Goal: Task Accomplishment & Management: Manage account settings

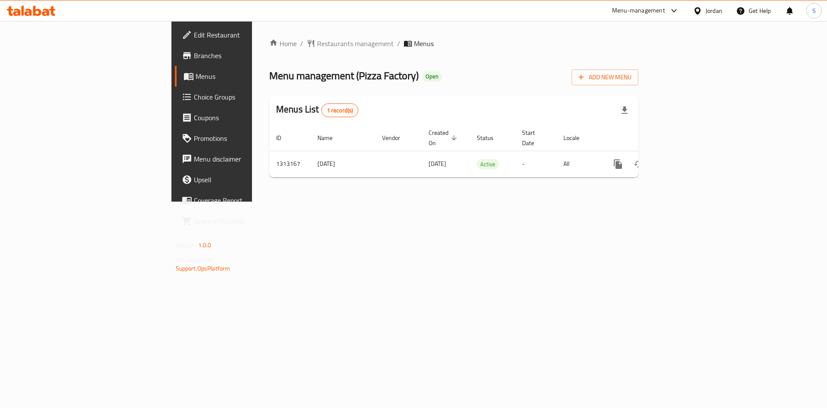
click at [257, 33] on div "Home / Restaurants management / Menus Menu management ( Pizza Factory ) Open Ad…" at bounding box center [454, 111] width 404 height 181
click at [317, 40] on span "Restaurants management" at bounding box center [355, 43] width 77 height 10
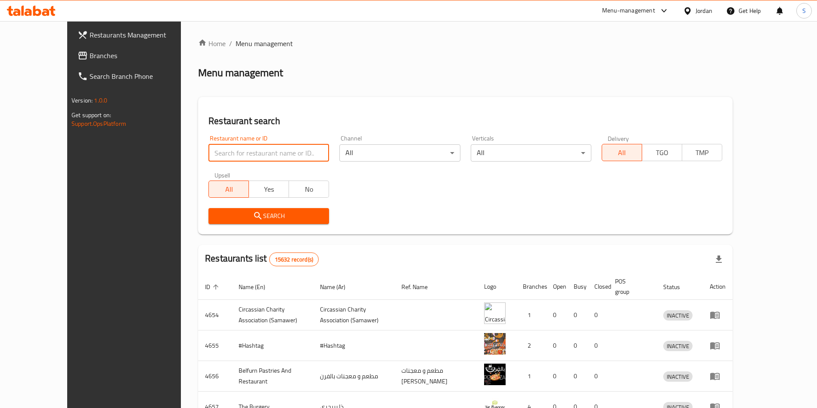
click at [280, 156] on input "search" at bounding box center [269, 152] width 121 height 17
type input "حكاية ارث"
click at [248, 239] on div "Home / Menu management Menu management Restaurant search Restaurant name or ID …" at bounding box center [465, 336] width 535 height 597
click at [259, 220] on span "Search" at bounding box center [268, 216] width 107 height 11
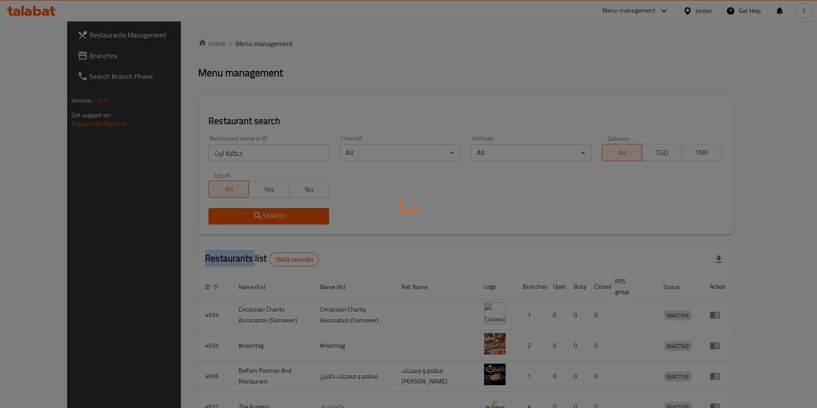
click at [259, 220] on div at bounding box center [408, 204] width 817 height 408
click at [259, 217] on div at bounding box center [408, 204] width 817 height 408
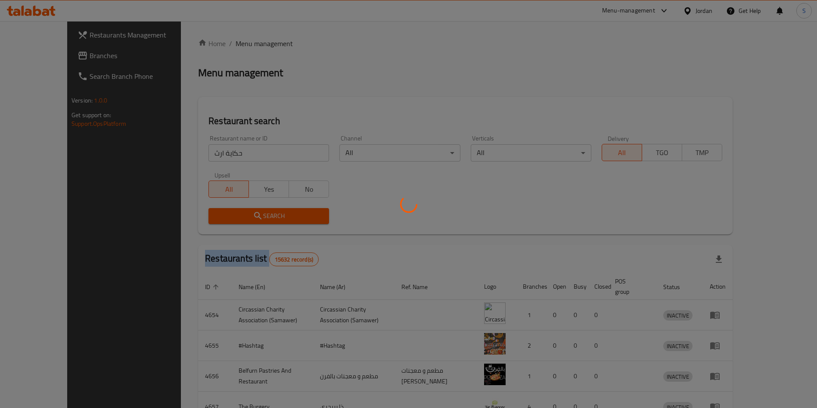
click at [259, 217] on div at bounding box center [408, 204] width 817 height 408
click at [259, 213] on div at bounding box center [408, 204] width 817 height 408
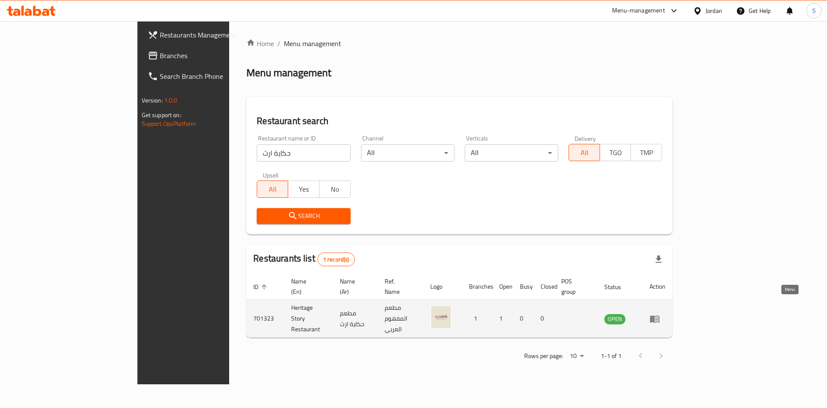
click at [666, 314] on link "enhanced table" at bounding box center [658, 319] width 16 height 10
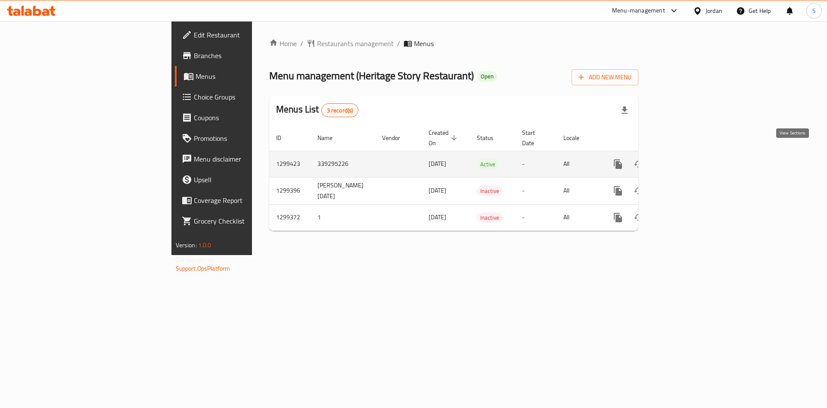
click at [684, 160] on icon "enhanced table" at bounding box center [680, 164] width 8 height 8
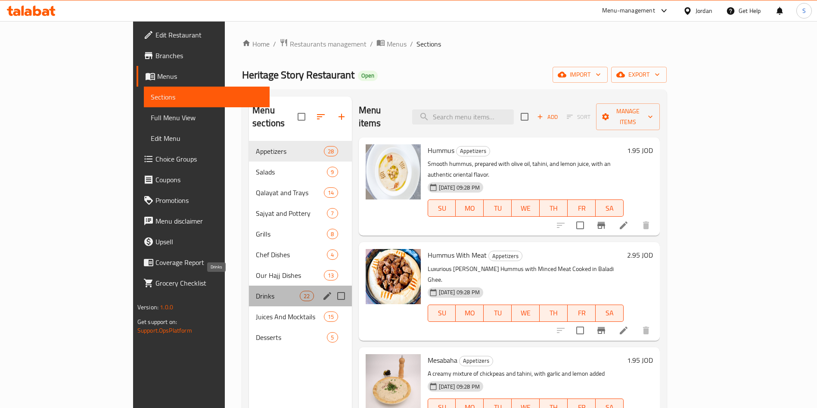
click at [256, 291] on span "Drinks" at bounding box center [278, 296] width 44 height 10
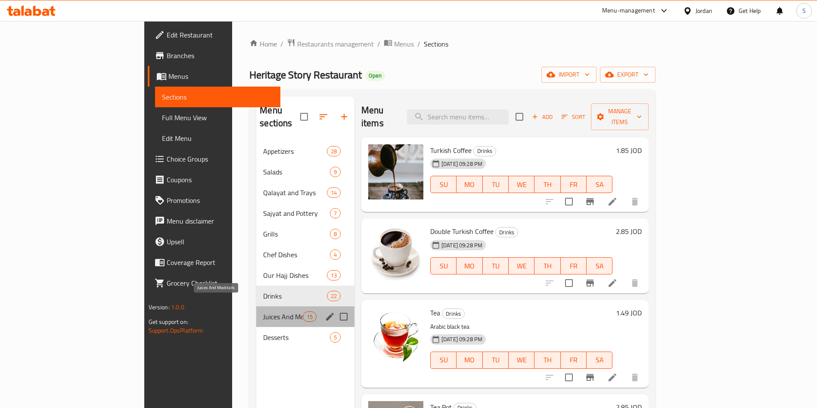
click at [263, 311] on span "Juices And Mocktails" at bounding box center [282, 316] width 39 height 10
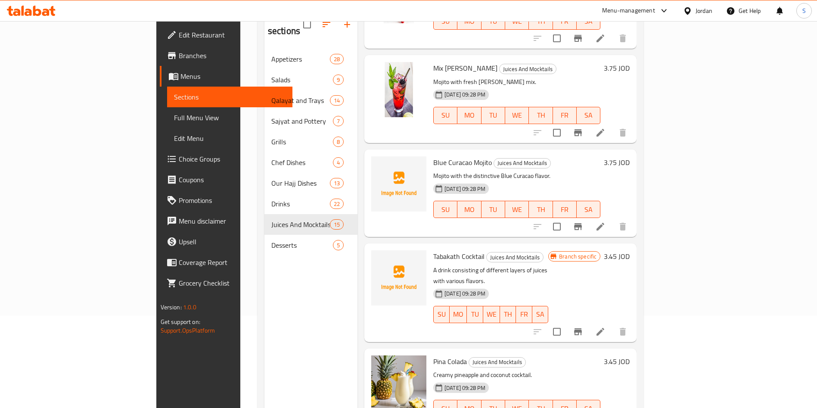
scroll to position [121, 0]
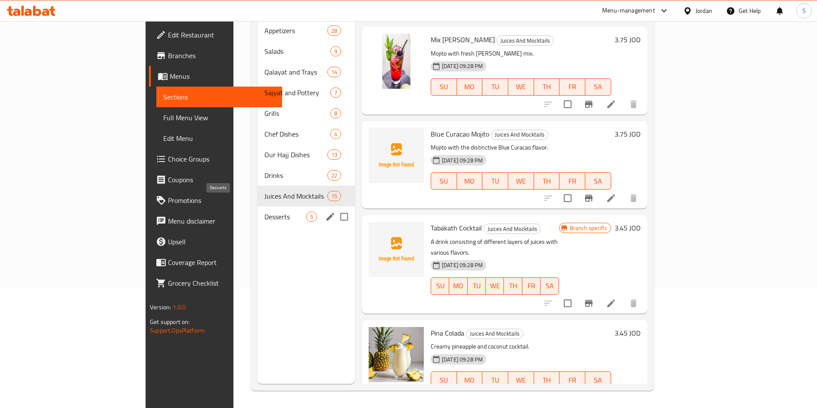
click at [265, 212] on span "Desserts" at bounding box center [286, 217] width 42 height 10
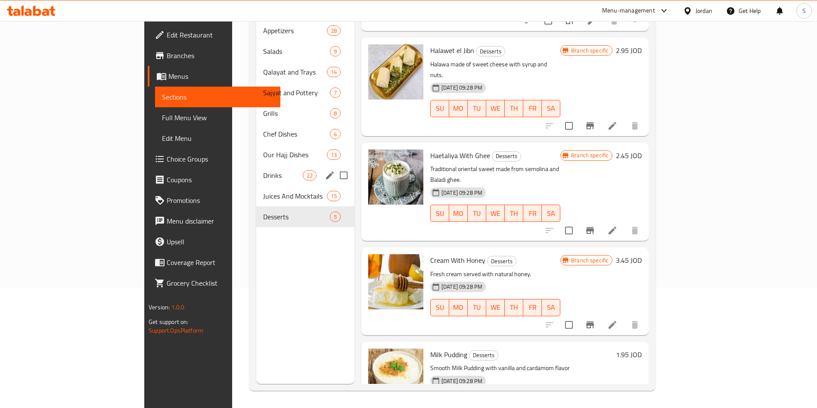
scroll to position [56, 0]
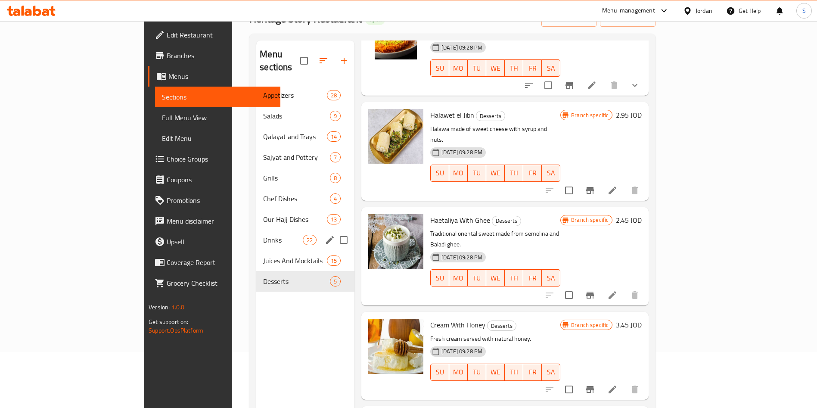
click at [256, 170] on div "Grills 8" at bounding box center [305, 178] width 98 height 21
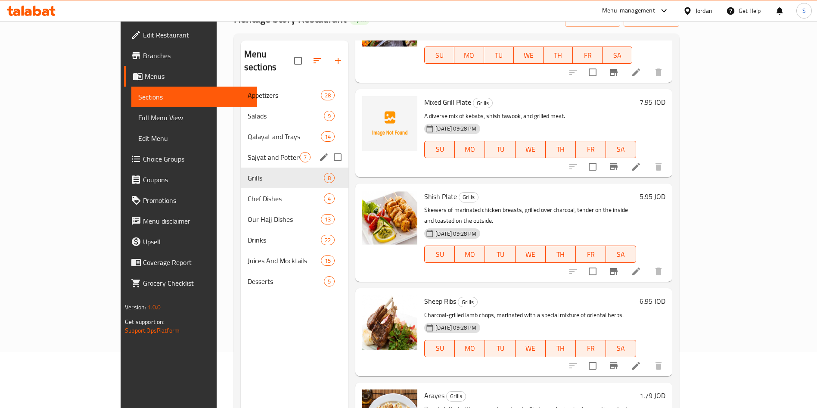
click at [248, 152] on span "Sajyat and Pottery" at bounding box center [274, 157] width 52 height 10
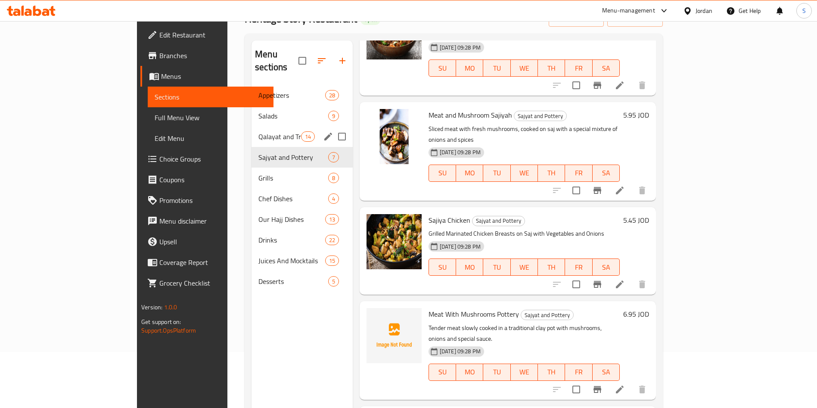
click at [252, 110] on div "Salads 9" at bounding box center [302, 116] width 101 height 21
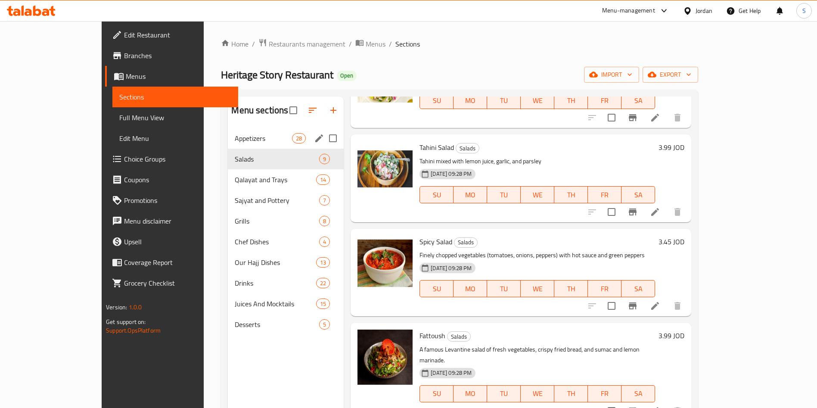
click at [235, 134] on span "Appetizers" at bounding box center [263, 138] width 57 height 10
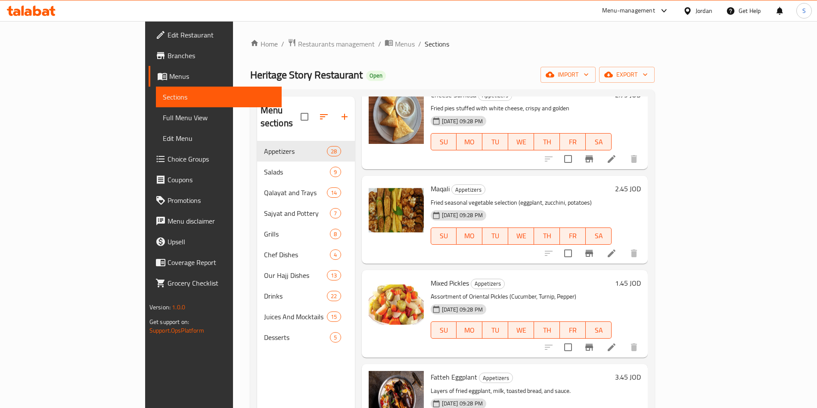
scroll to position [2249, 0]
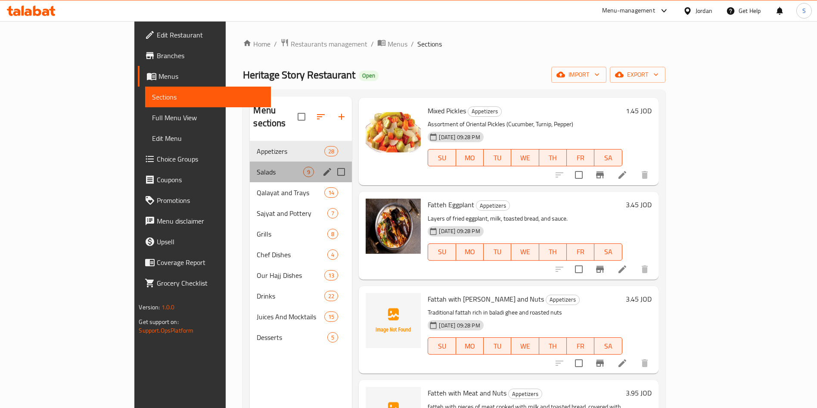
click at [250, 165] on div "Salads 9" at bounding box center [301, 172] width 102 height 21
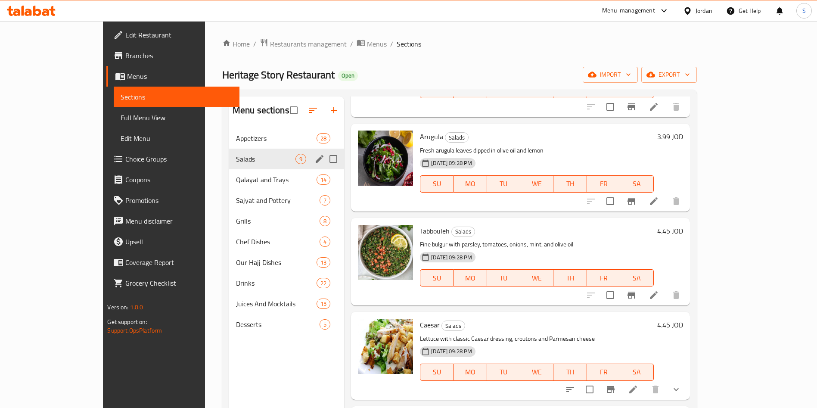
scroll to position [461, 0]
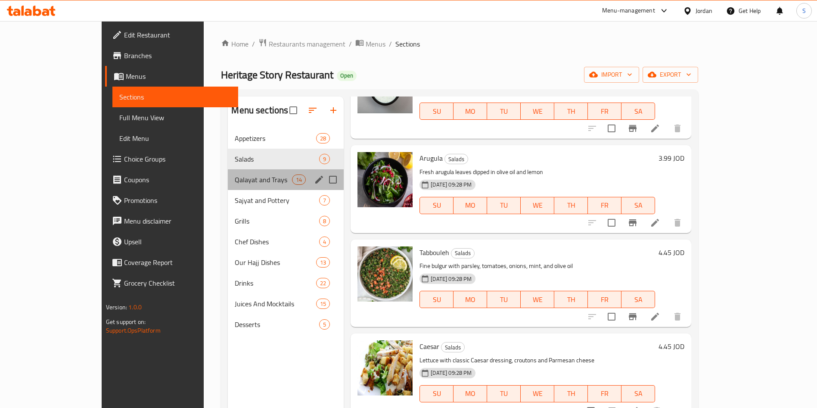
click at [228, 187] on div "Qalayat and Trays 14" at bounding box center [286, 179] width 116 height 21
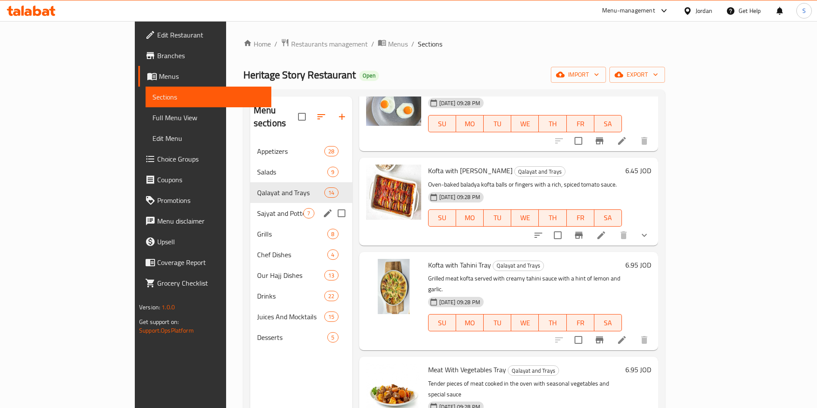
click at [250, 206] on div "Sajyat and Pottery 7" at bounding box center [301, 213] width 102 height 21
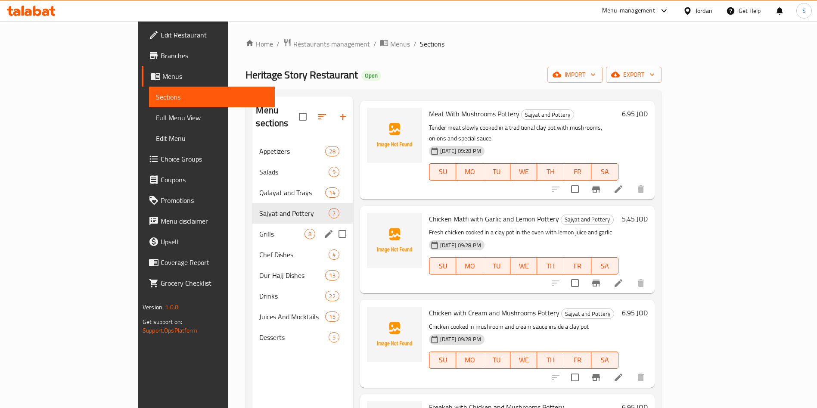
scroll to position [272, 0]
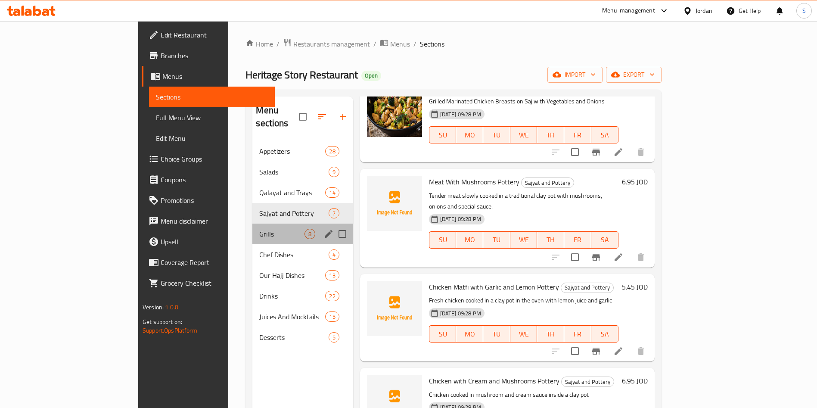
click at [252, 228] on div "Grills 8" at bounding box center [302, 234] width 100 height 21
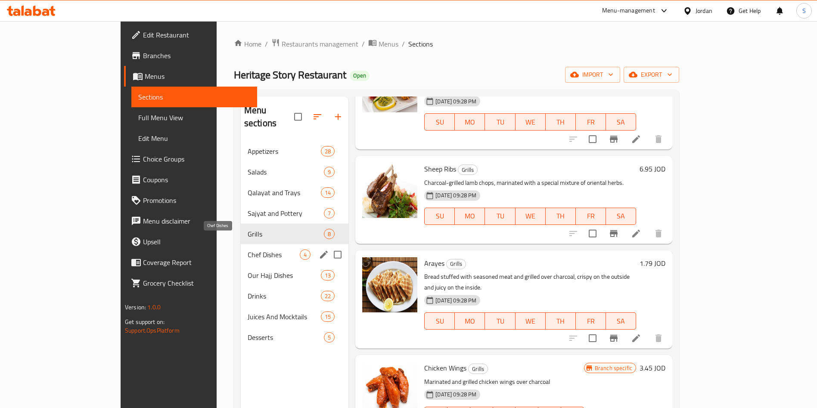
click at [248, 249] on span "Chef Dishes" at bounding box center [274, 254] width 52 height 10
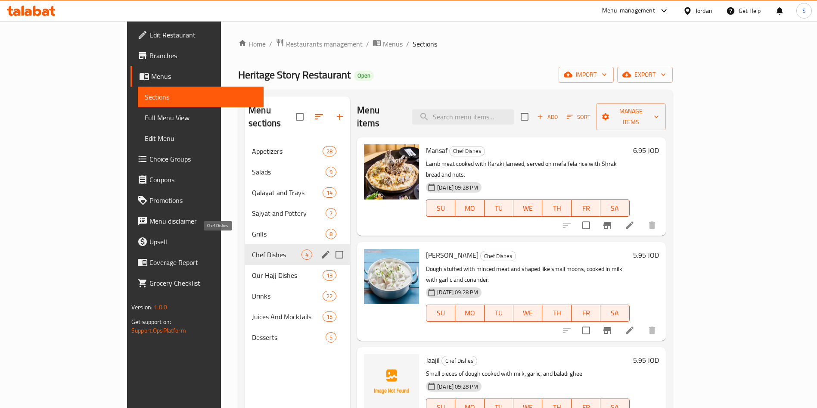
click at [252, 249] on span "Chef Dishes" at bounding box center [277, 254] width 50 height 10
click at [245, 265] on div "Our Hajj Dishes 13" at bounding box center [297, 275] width 105 height 21
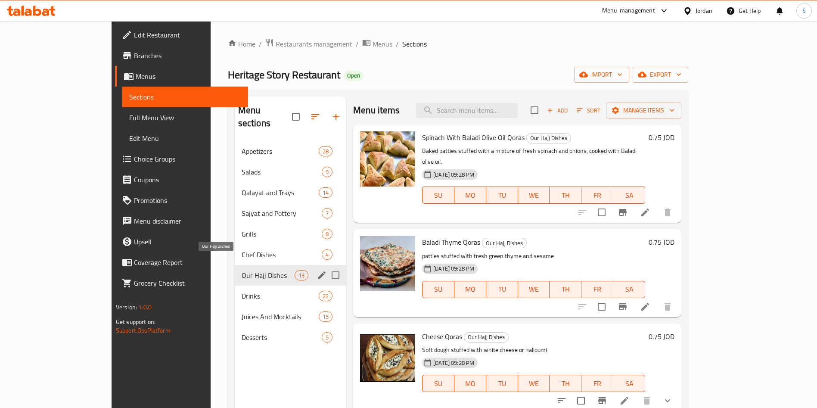
click at [242, 270] on span "Our Hajj Dishes" at bounding box center [268, 275] width 53 height 10
click at [242, 291] on span "Drinks" at bounding box center [268, 296] width 53 height 10
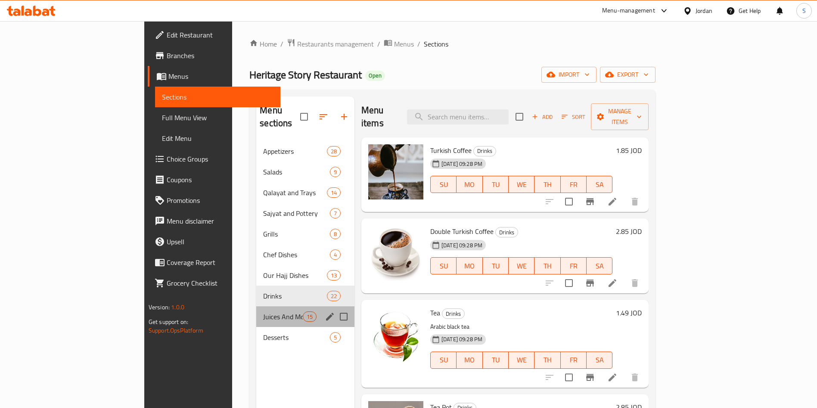
click at [256, 306] on div "Juices And Mocktails 15" at bounding box center [305, 316] width 98 height 21
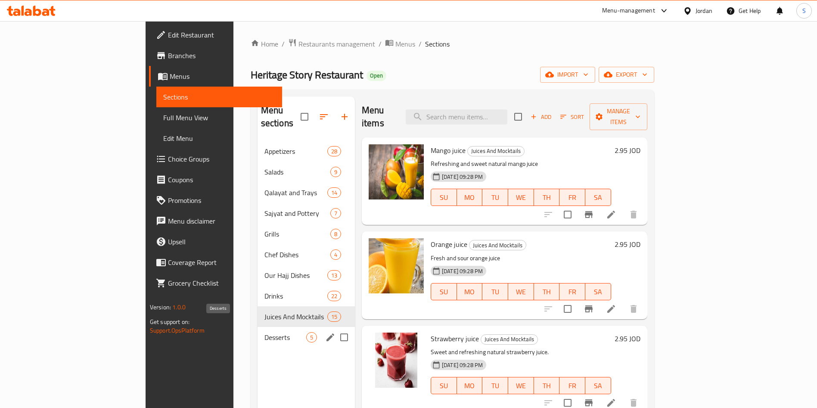
click at [265, 332] on span "Desserts" at bounding box center [286, 337] width 42 height 10
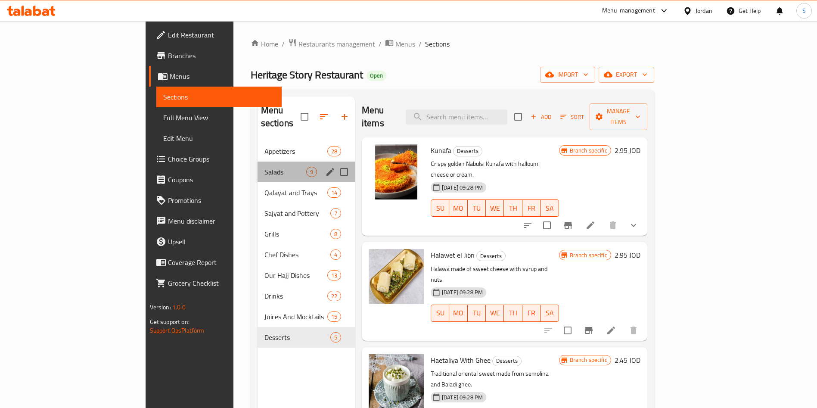
click at [258, 166] on div "Salads 9" at bounding box center [306, 172] width 97 height 21
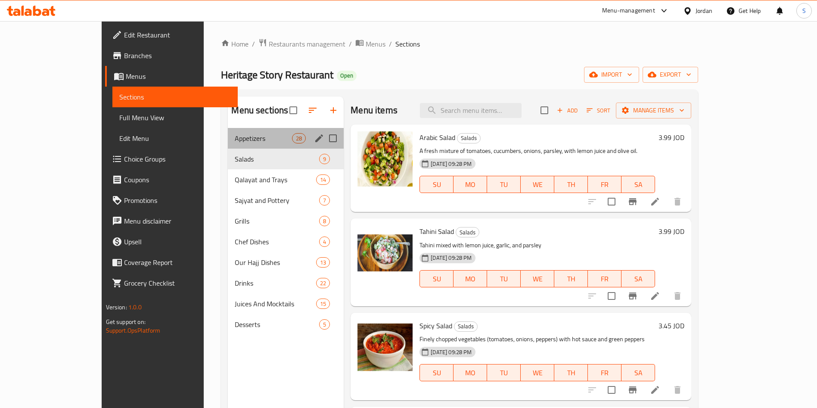
click at [235, 146] on div "Appetizers 28" at bounding box center [286, 138] width 116 height 21
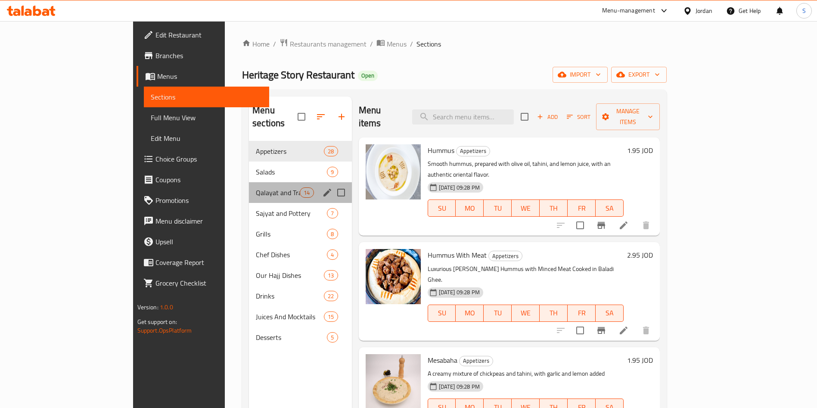
click at [249, 182] on div "Qalayat and Trays 14" at bounding box center [300, 192] width 103 height 21
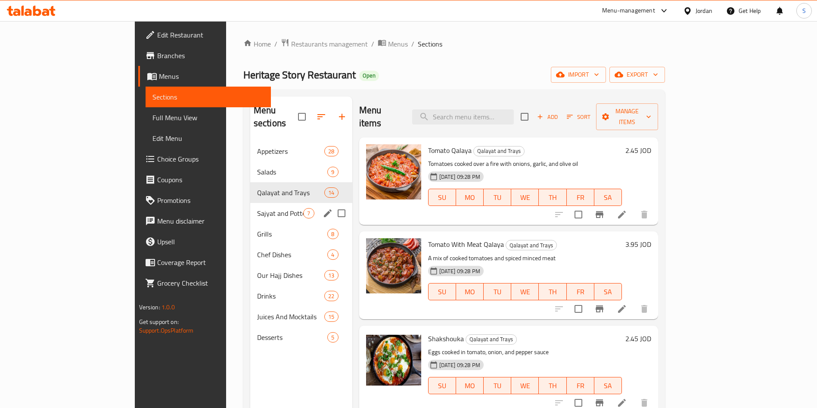
click at [250, 206] on div "Sajyat and Pottery 7" at bounding box center [301, 213] width 102 height 21
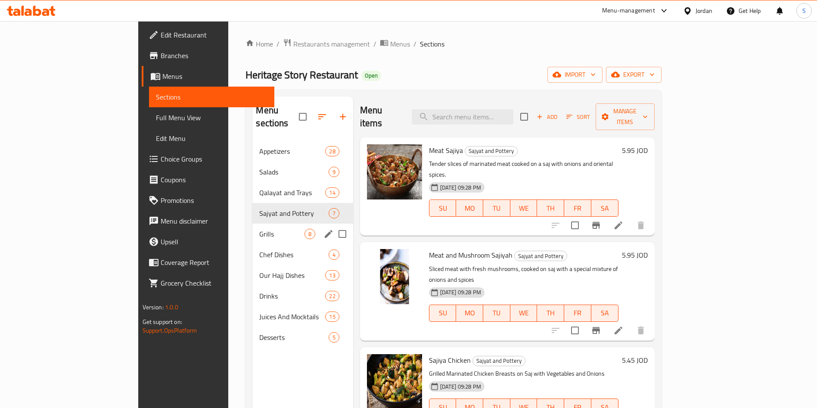
click at [252, 230] on div "Grills 8" at bounding box center [302, 234] width 100 height 21
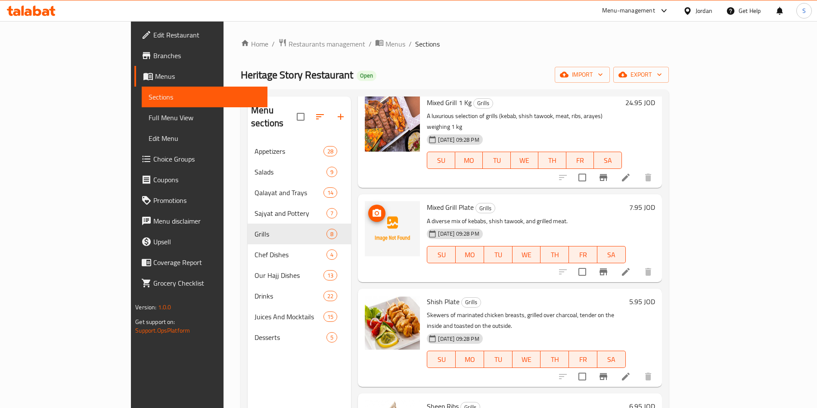
scroll to position [65, 0]
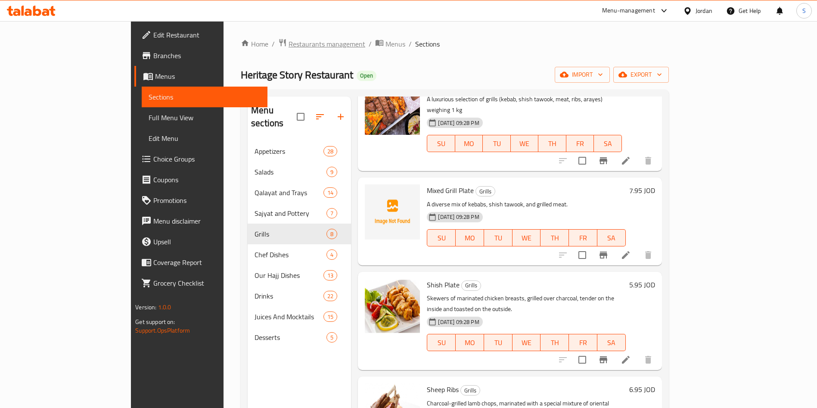
click at [289, 43] on span "Restaurants management" at bounding box center [327, 44] width 77 height 10
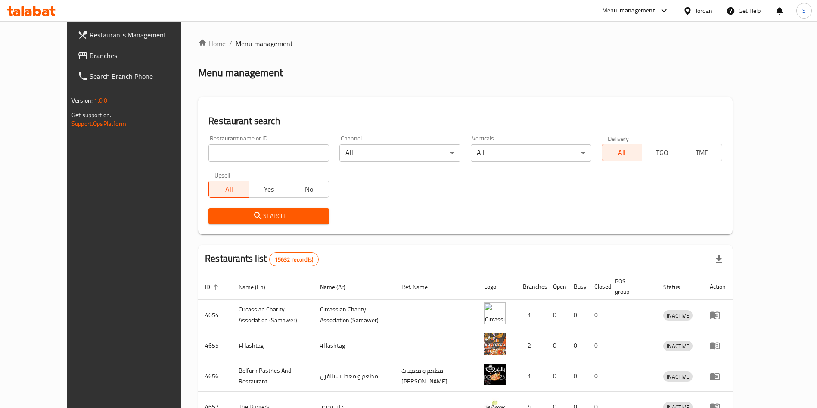
click at [256, 140] on div "Restaurant name or ID Restaurant name or ID" at bounding box center [269, 148] width 121 height 26
click at [256, 153] on input "search" at bounding box center [269, 152] width 121 height 17
type input "م"
type input "let's zinger"
click at [255, 219] on span "Search" at bounding box center [268, 216] width 107 height 11
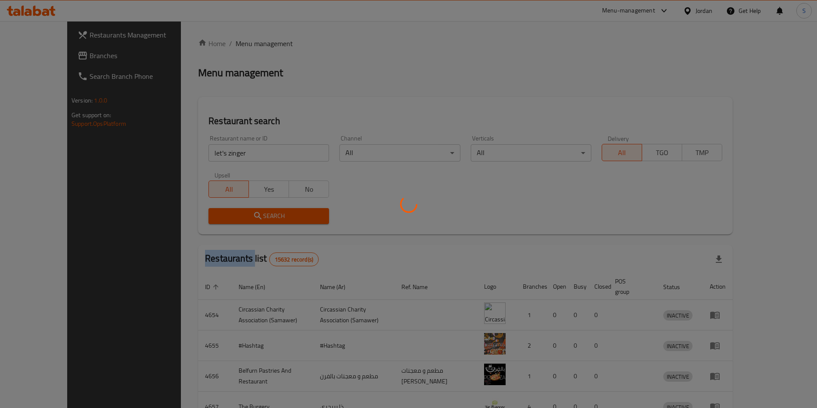
click at [255, 219] on div at bounding box center [408, 204] width 817 height 408
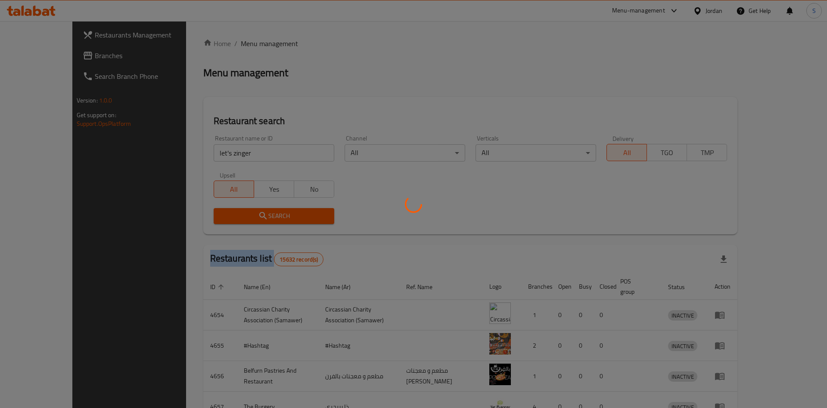
click at [255, 219] on div at bounding box center [413, 204] width 827 height 408
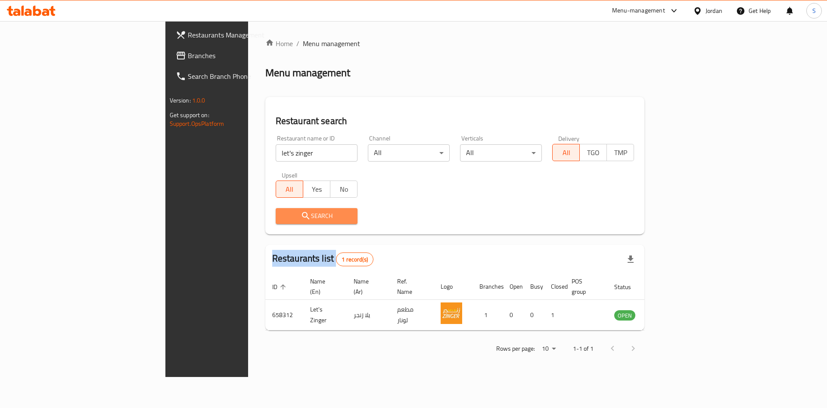
click at [283, 219] on span "Search" at bounding box center [317, 216] width 68 height 11
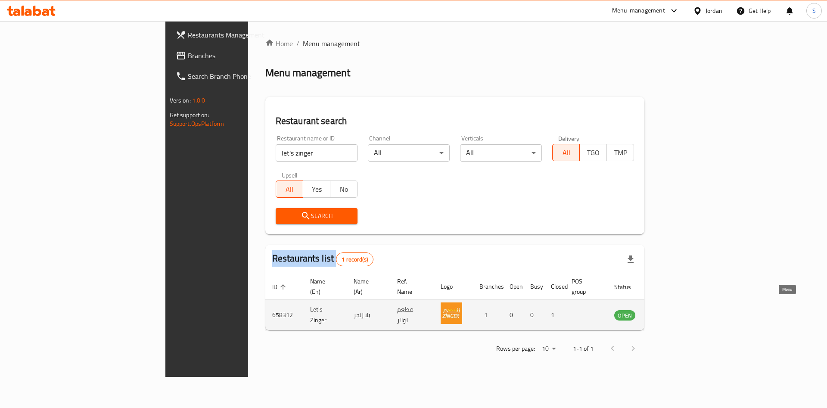
click at [670, 310] on icon "enhanced table" at bounding box center [665, 315] width 10 height 10
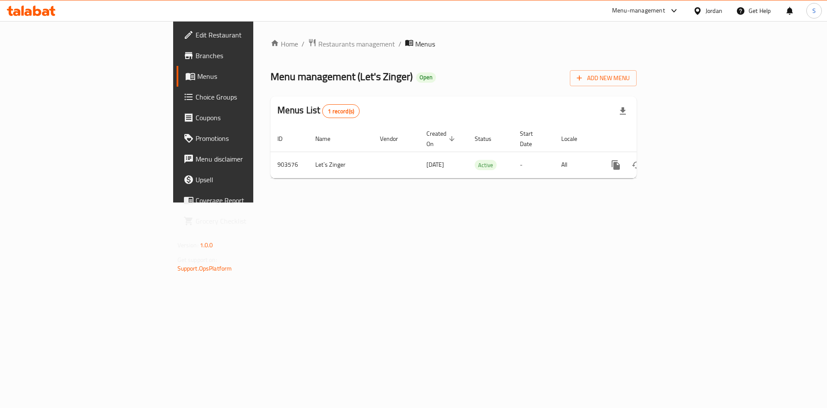
click at [271, 54] on div "Home / Restaurants management / Menus Menu management ( Let's Zinger ) Open Add…" at bounding box center [454, 111] width 367 height 147
click at [318, 49] on span "Restaurants management" at bounding box center [356, 44] width 77 height 10
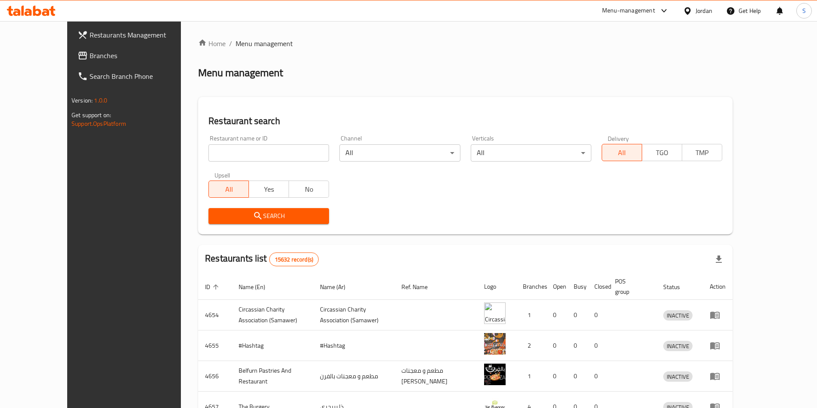
drag, startPoint x: 230, startPoint y: 128, endPoint x: 227, endPoint y: 159, distance: 31.6
click at [227, 158] on div "Restaurant search Restaurant name or ID Restaurant name or ID Channel All ​ Ver…" at bounding box center [465, 165] width 535 height 137
click at [227, 159] on input "search" at bounding box center [269, 152] width 121 height 17
paste input "يخت"
type input "يخت"
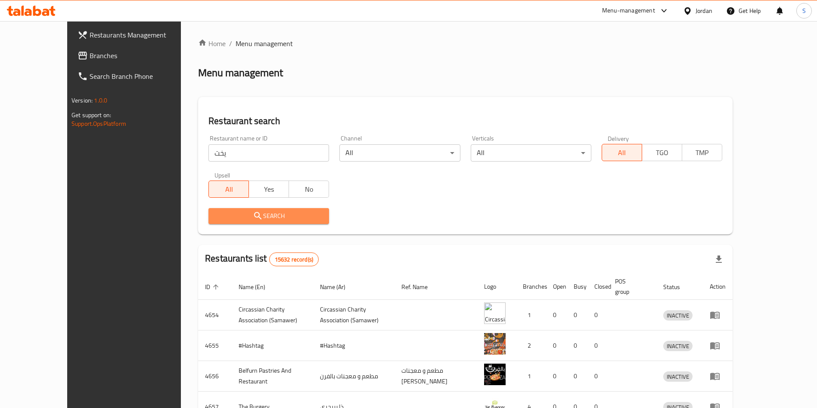
click at [215, 212] on span "Search" at bounding box center [268, 216] width 107 height 11
click at [211, 212] on div at bounding box center [408, 204] width 817 height 408
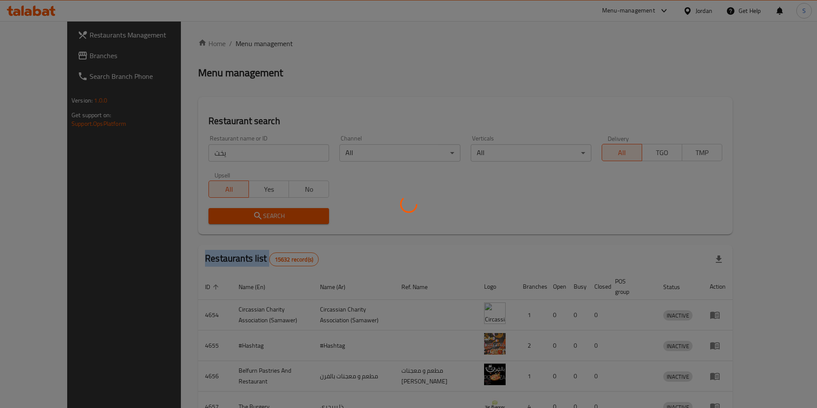
click at [211, 212] on div at bounding box center [408, 204] width 817 height 408
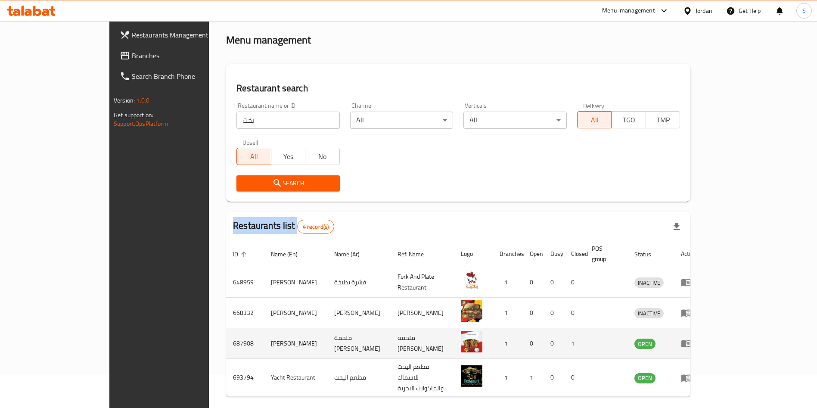
scroll to position [51, 0]
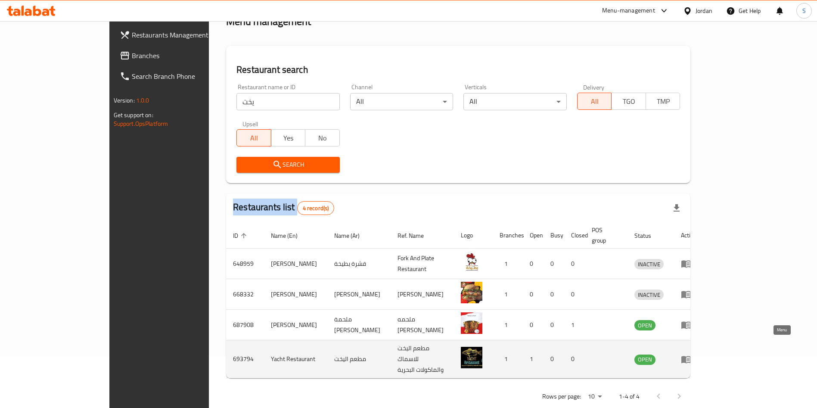
click at [691, 354] on icon "enhanced table" at bounding box center [686, 359] width 10 height 10
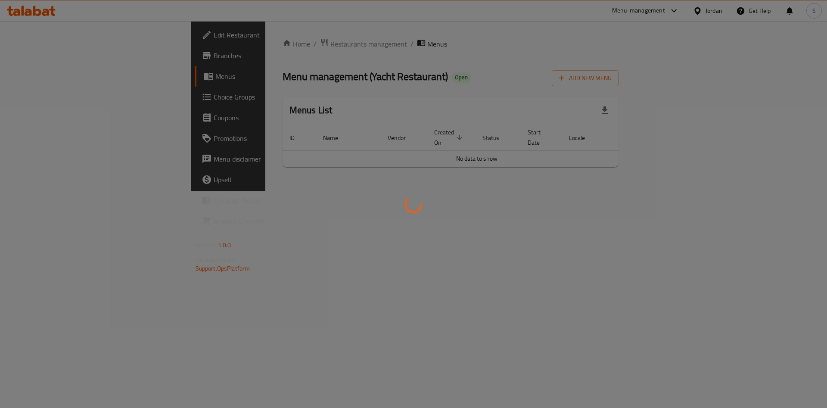
click at [34, 56] on div at bounding box center [413, 204] width 827 height 408
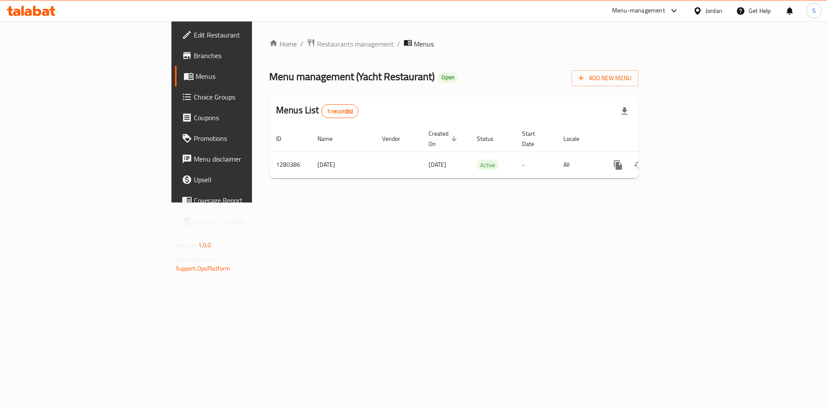
click at [194, 56] on span "Branches" at bounding box center [248, 55] width 109 height 10
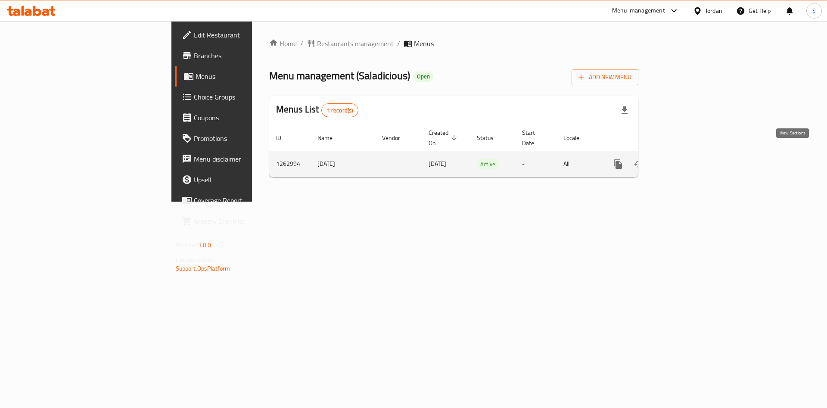
click at [684, 160] on icon "enhanced table" at bounding box center [680, 164] width 8 height 8
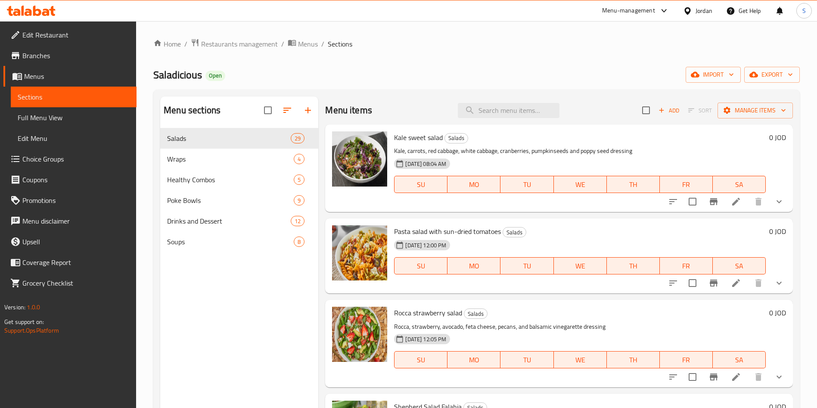
drag, startPoint x: 508, startPoint y: 106, endPoint x: 508, endPoint y: 132, distance: 26.7
click at [508, 109] on input "search" at bounding box center [509, 110] width 102 height 15
paste input "Mango chia pudding"
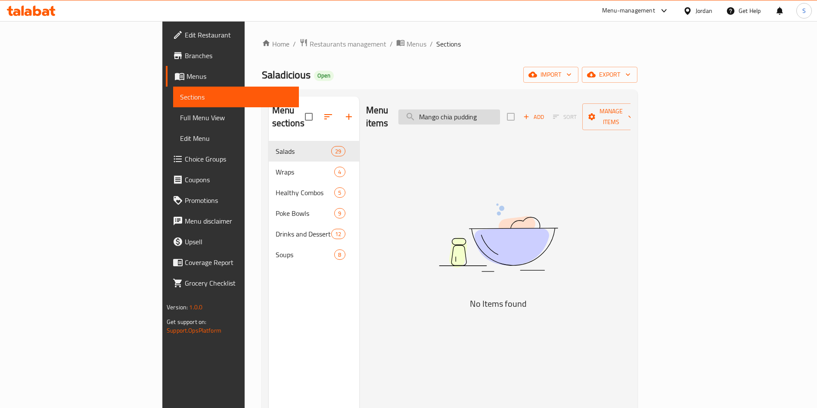
click at [500, 109] on input "Mango chia pudding" at bounding box center [450, 116] width 102 height 15
drag, startPoint x: 499, startPoint y: 110, endPoint x: 376, endPoint y: 132, distance: 125.2
click at [376, 132] on div "Menu items Mango chia pudding Add Sort Manage items No Items found" at bounding box center [494, 301] width 271 height 408
click at [479, 111] on input "chia pudding" at bounding box center [450, 116] width 102 height 15
click at [484, 114] on input "chia pudding" at bounding box center [450, 116] width 102 height 15
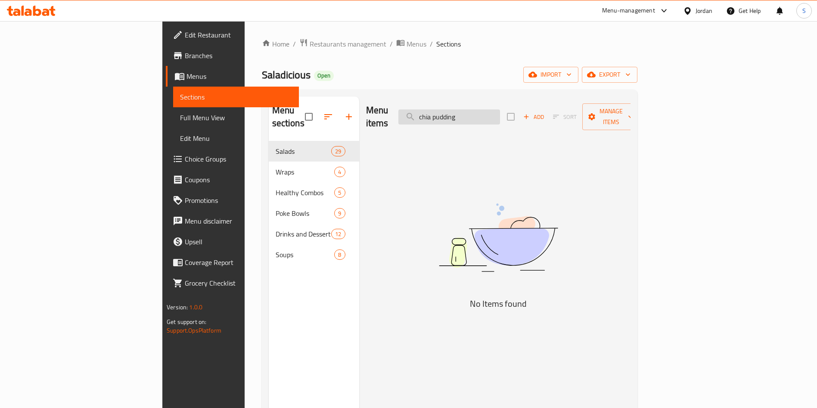
click at [484, 114] on input "chia pudding" at bounding box center [450, 116] width 102 height 15
click at [484, 109] on input "chia pudding" at bounding box center [450, 116] width 102 height 15
click at [479, 110] on input "chia pudding" at bounding box center [450, 116] width 102 height 15
click at [482, 110] on input "chia pudding" at bounding box center [450, 116] width 102 height 15
drag, startPoint x: 493, startPoint y: 111, endPoint x: 533, endPoint y: 108, distance: 40.2
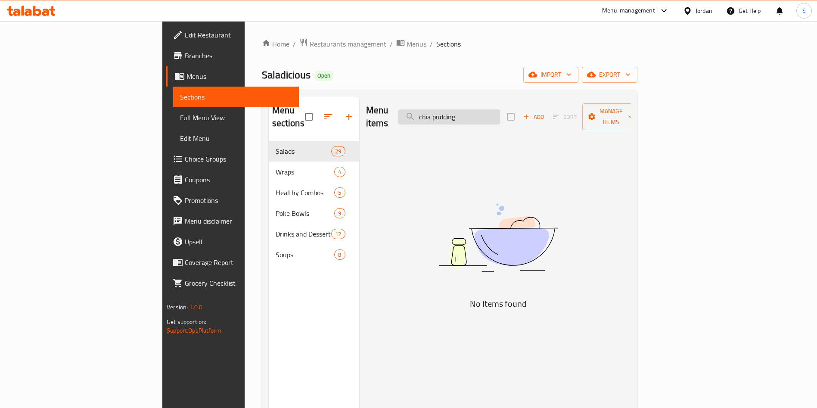
click at [500, 109] on input "chia pudding" at bounding box center [450, 116] width 102 height 15
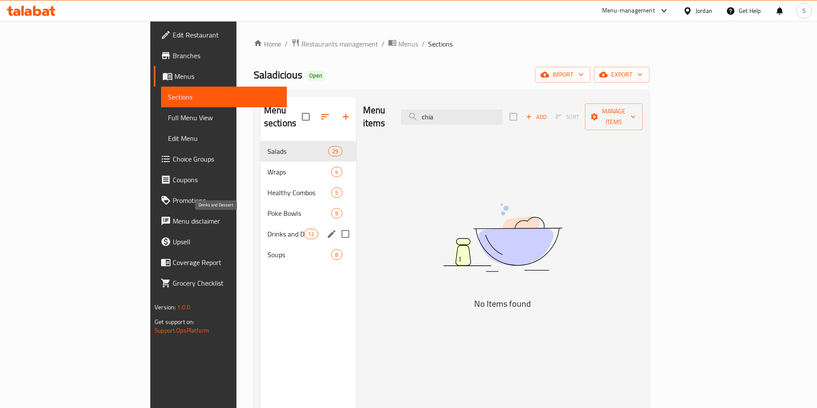
type input "chia"
click at [268, 229] on span "Drinks and Dessert" at bounding box center [286, 234] width 37 height 10
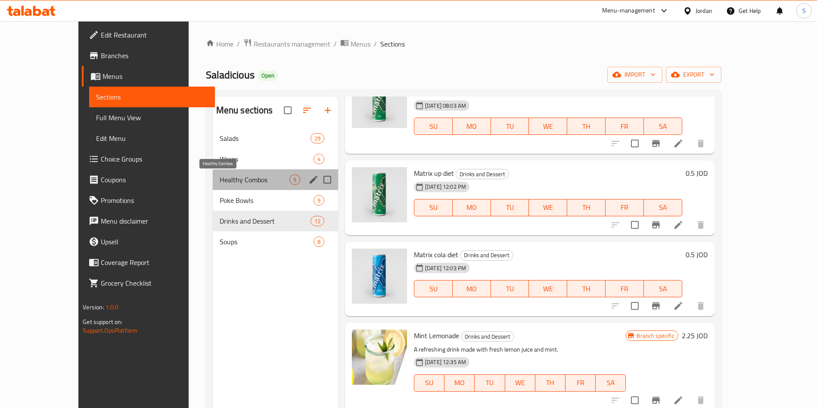
click at [220, 180] on span "Healthy Combos" at bounding box center [255, 179] width 70 height 10
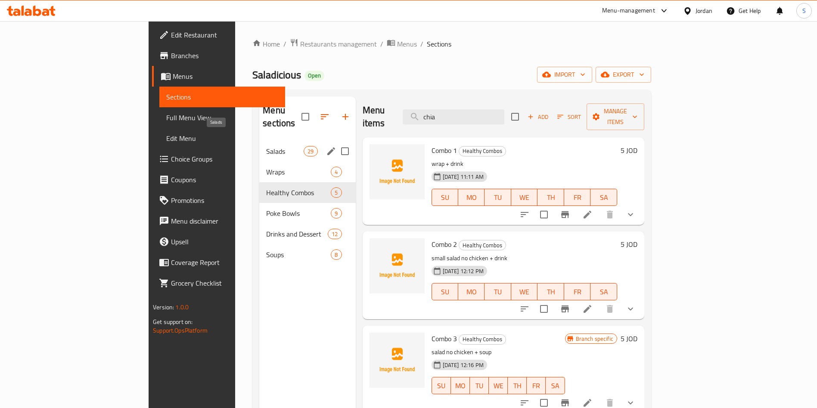
click at [266, 146] on span "Salads" at bounding box center [284, 151] width 37 height 10
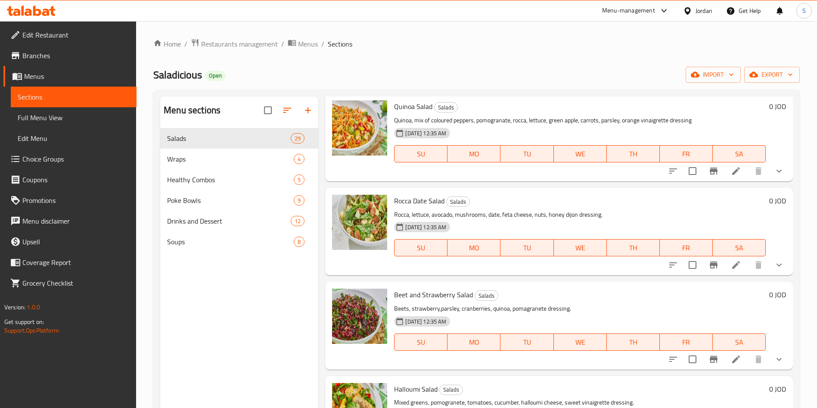
scroll to position [2315, 0]
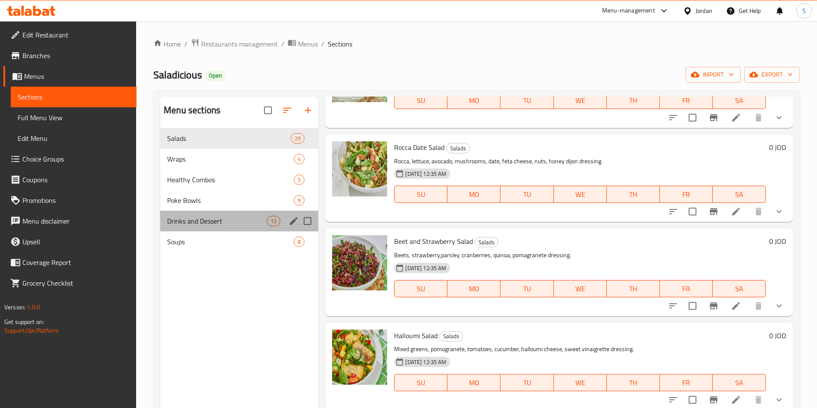
click at [193, 211] on div "Drinks and Dessert 12" at bounding box center [239, 221] width 158 height 21
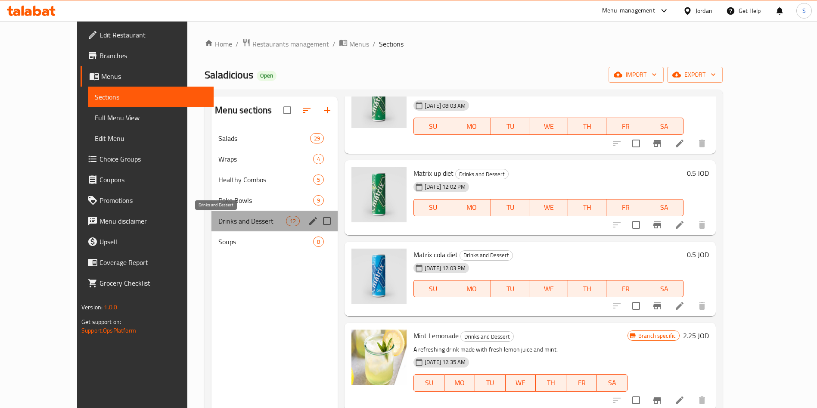
click at [218, 216] on span "Drinks and Dessert" at bounding box center [251, 221] width 67 height 10
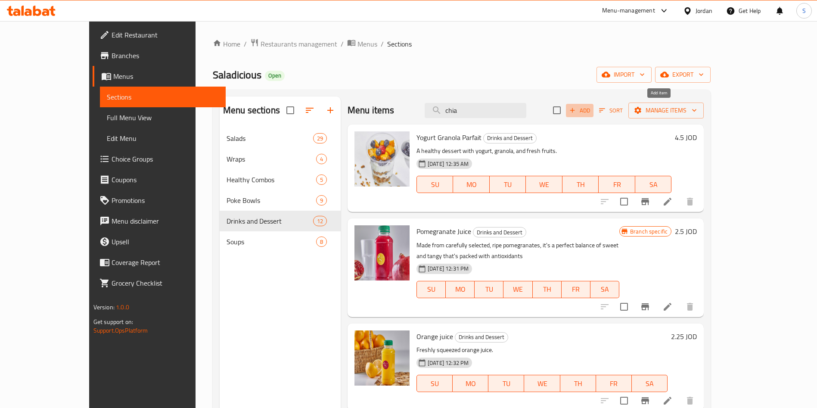
drag, startPoint x: 663, startPoint y: 106, endPoint x: 656, endPoint y: 106, distance: 7.3
click at [592, 106] on span "Add" at bounding box center [579, 111] width 23 height 10
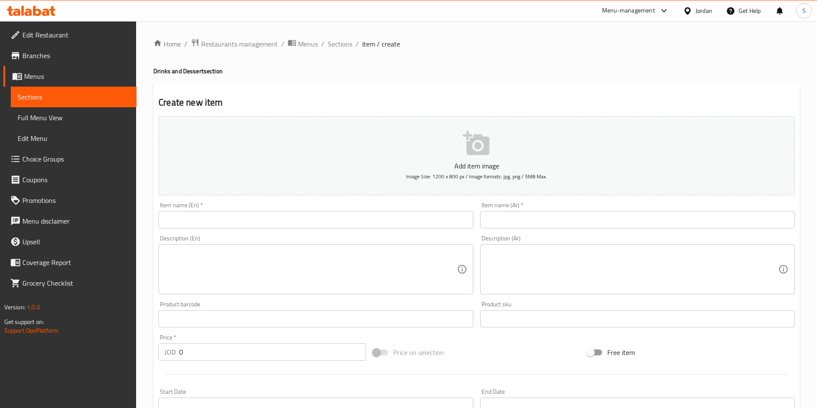
click at [653, 106] on div at bounding box center [408, 204] width 817 height 408
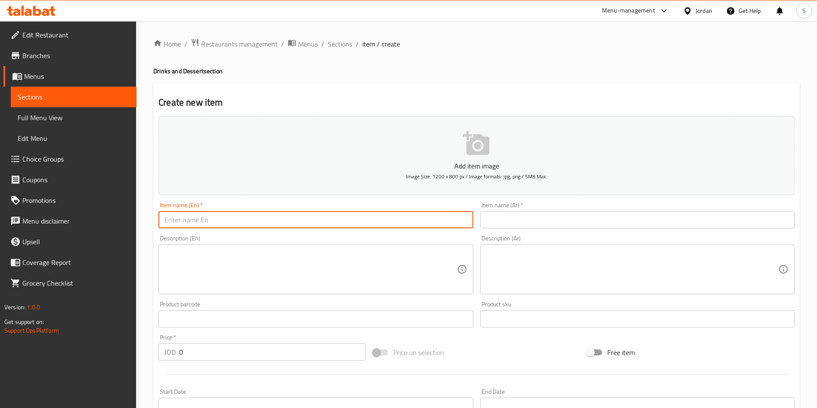
click at [385, 226] on input "text" at bounding box center [316, 219] width 315 height 17
paste input "Mango chia pudding"
click at [389, 225] on input "Mango chia pudding" at bounding box center [316, 219] width 315 height 17
type input "Mango chia pudding"
click at [561, 218] on input "text" at bounding box center [637, 219] width 315 height 17
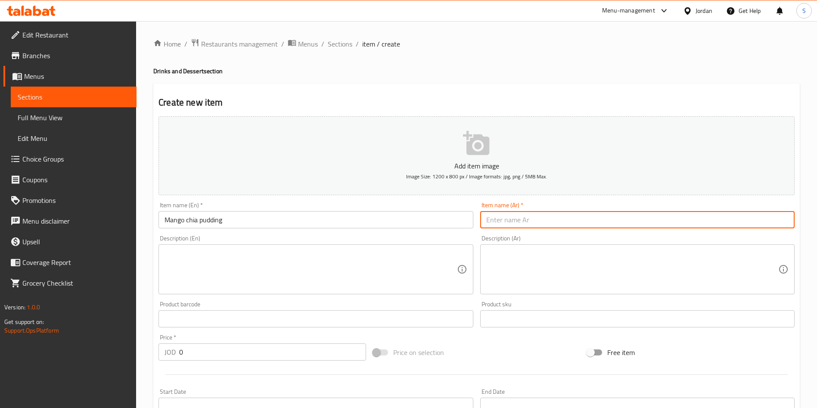
click at [531, 219] on input "text" at bounding box center [637, 219] width 315 height 17
type input "م"
type input "شيا"
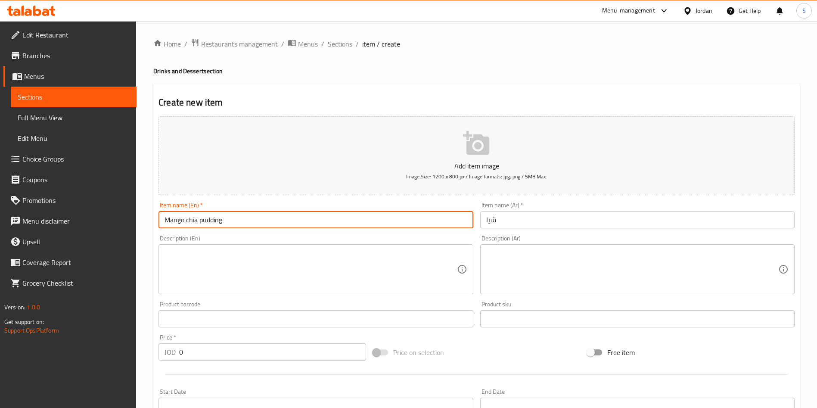
click at [65, 212] on link "Menu disclaimer" at bounding box center [69, 221] width 133 height 21
click at [242, 218] on input "text" at bounding box center [316, 219] width 315 height 17
paste input "Mango chia pudding"
drag, startPoint x: 246, startPoint y: 219, endPoint x: 50, endPoint y: 211, distance: 195.4
click at [50, 211] on div "Edit Restaurant Branches Menus Sections Full Menu View Edit Menu Choice Groups …" at bounding box center [408, 315] width 817 height 588
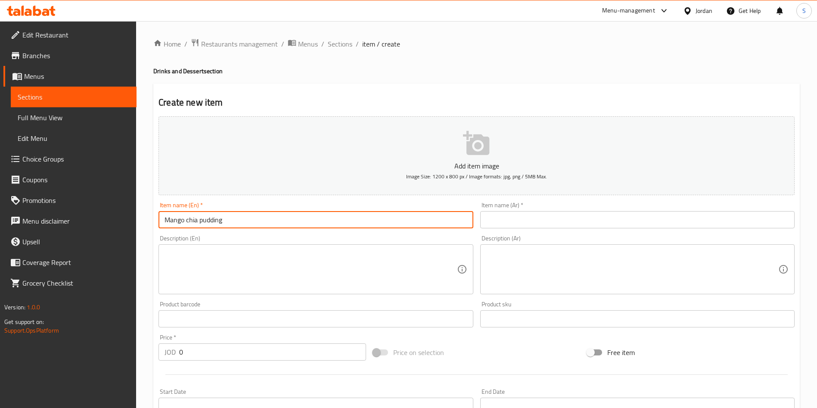
type input "Mango chia pudding"
click at [588, 213] on input "text" at bounding box center [637, 219] width 315 height 17
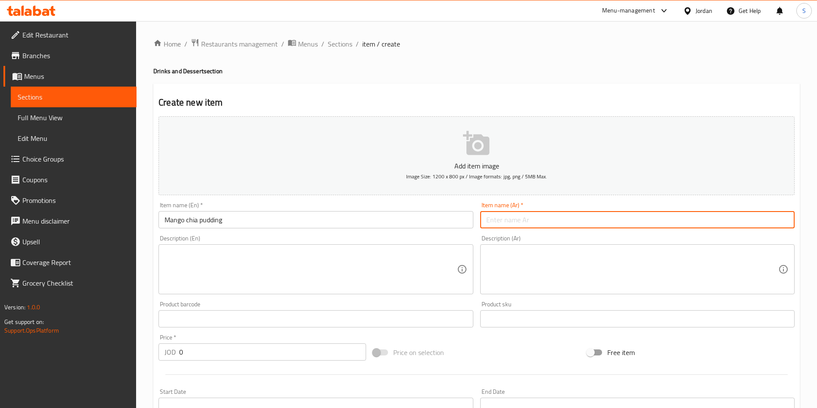
paste input "بودينغ الشيا بالمانجو"
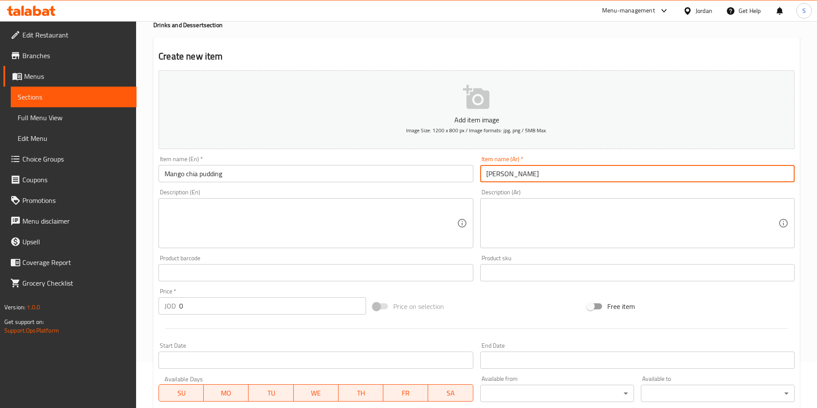
scroll to position [65, 0]
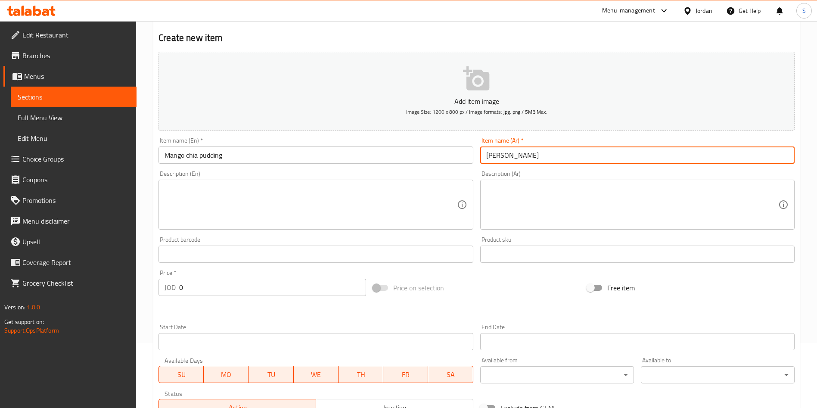
type input "بودينغ الشيا بالمانجو"
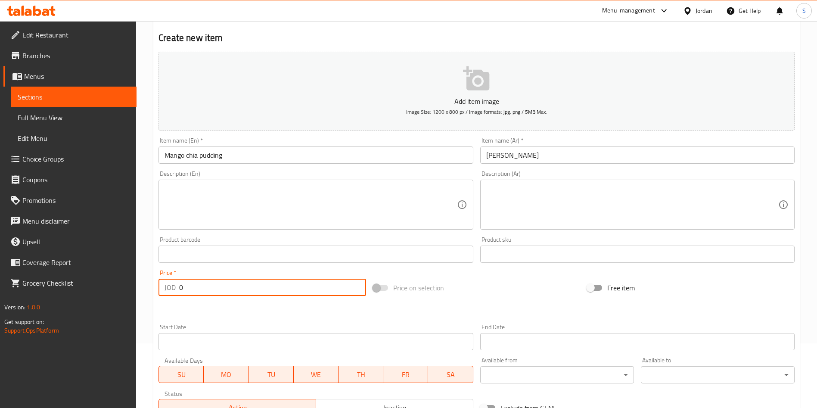
drag, startPoint x: 221, startPoint y: 283, endPoint x: 49, endPoint y: 271, distance: 172.4
click at [134, 284] on div "Edit Restaurant Branches Menus Sections Full Menu View Edit Menu Choice Groups …" at bounding box center [408, 250] width 817 height 588
paste input "number"
click at [205, 293] on input "number" at bounding box center [272, 287] width 187 height 17
click at [205, 292] on input "number" at bounding box center [272, 287] width 187 height 17
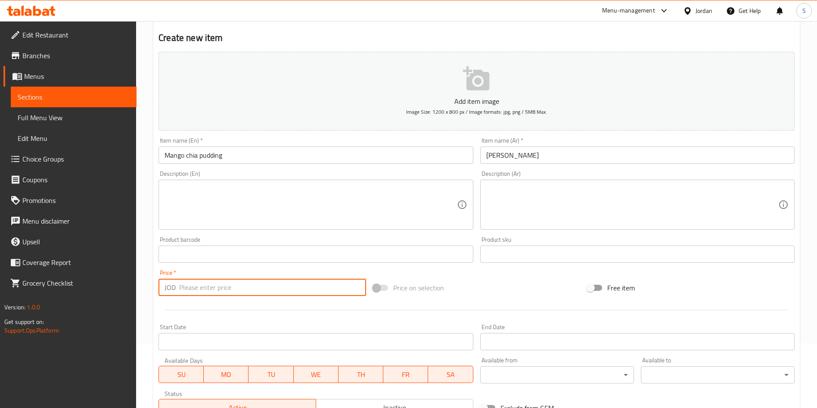
click at [205, 292] on input "number" at bounding box center [272, 287] width 187 height 17
type input "1"
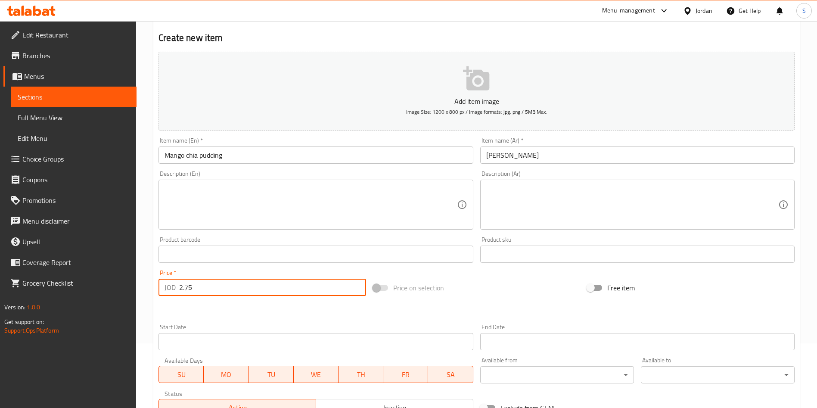
type input "2.75"
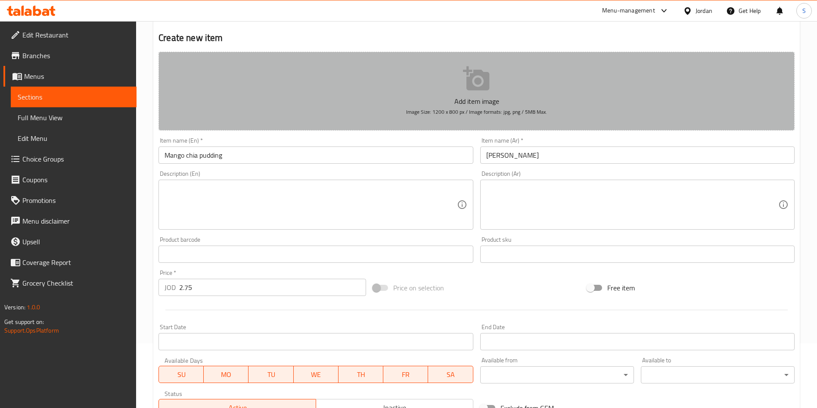
click at [471, 107] on span "Image Size: 1200 x 800 px / Image formats: jpg, png / 5MB Max." at bounding box center [476, 112] width 141 height 10
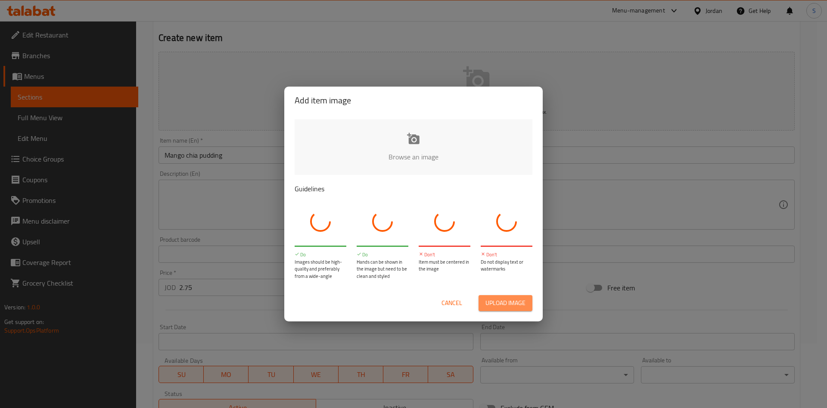
click at [494, 298] on span "Upload image" at bounding box center [506, 303] width 40 height 11
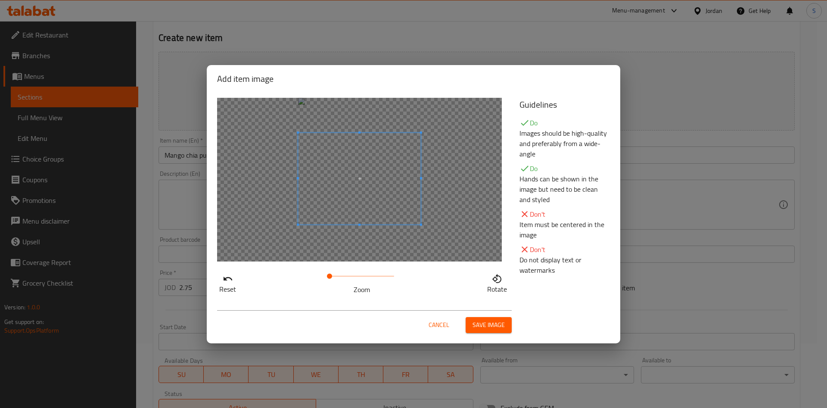
click at [404, 201] on span at bounding box center [359, 179] width 123 height 92
click at [492, 330] on span "Save image" at bounding box center [489, 325] width 32 height 11
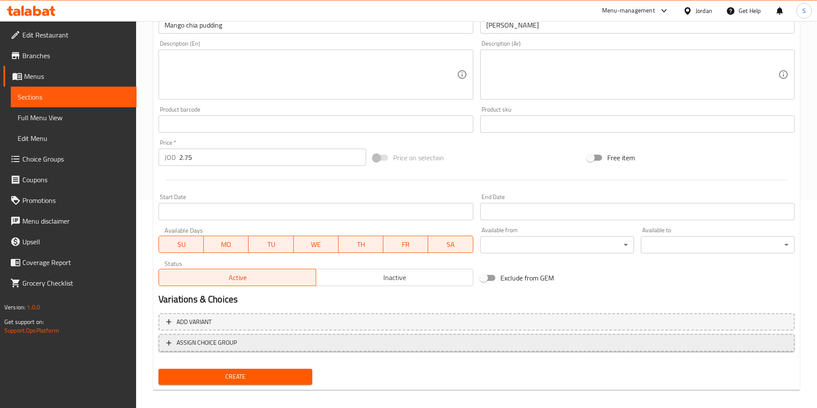
scroll to position [213, 0]
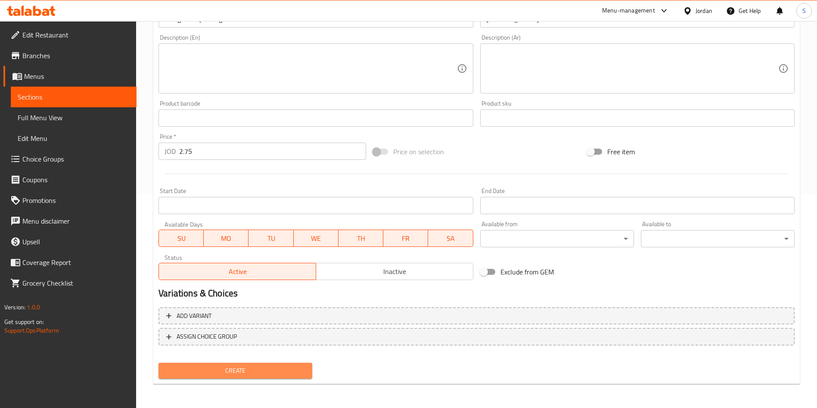
click at [256, 367] on span "Create" at bounding box center [235, 370] width 140 height 11
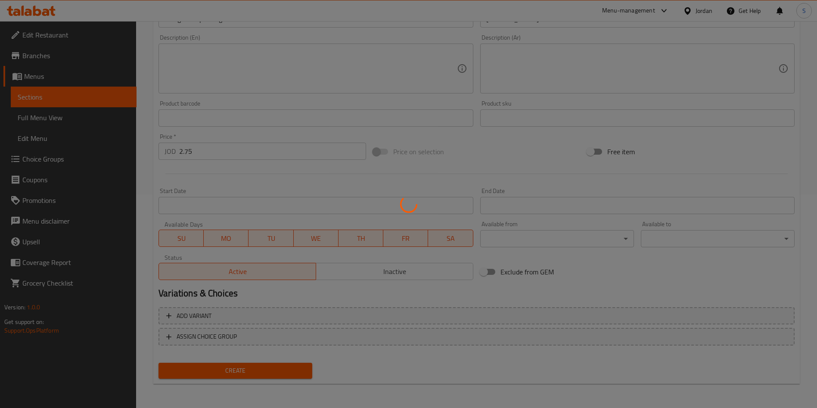
type input "0"
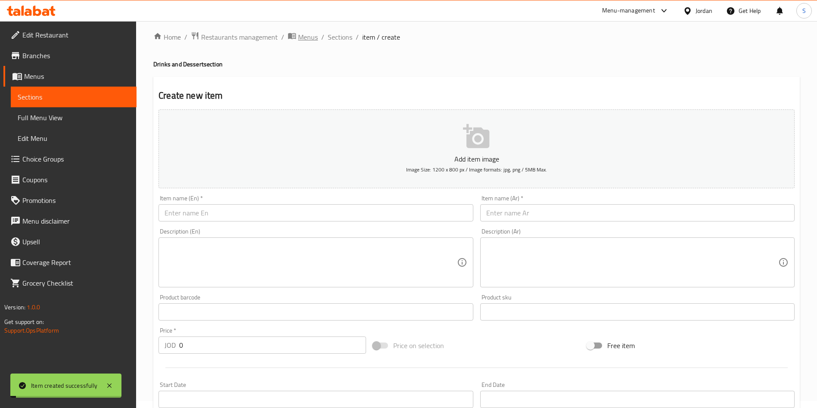
scroll to position [0, 0]
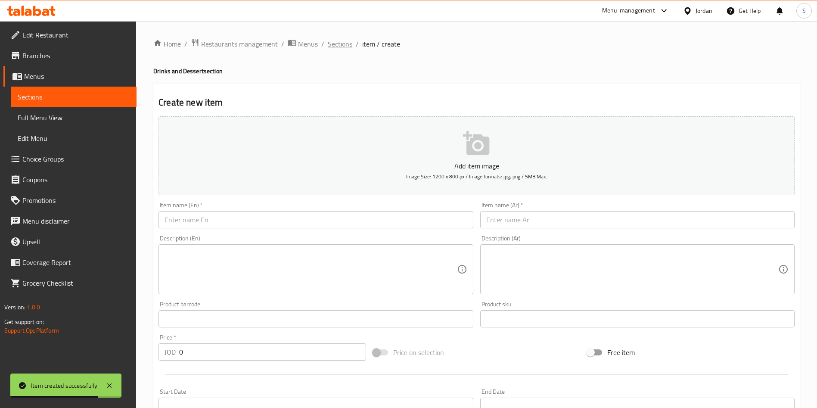
click at [339, 45] on span "Sections" at bounding box center [340, 44] width 25 height 10
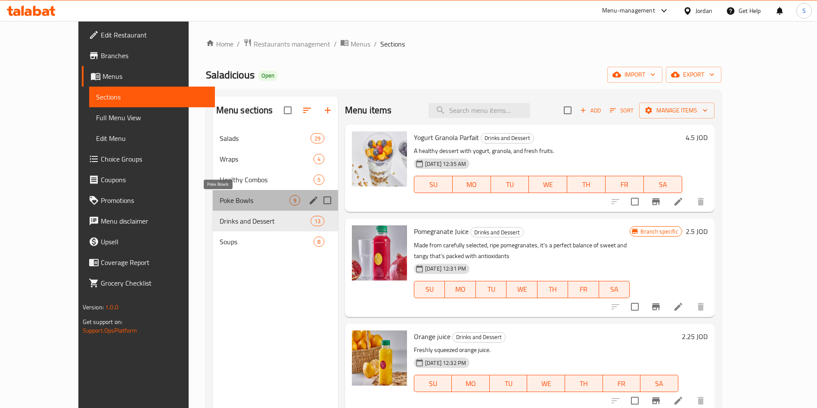
click at [220, 196] on span "Poke Bowls" at bounding box center [255, 200] width 70 height 10
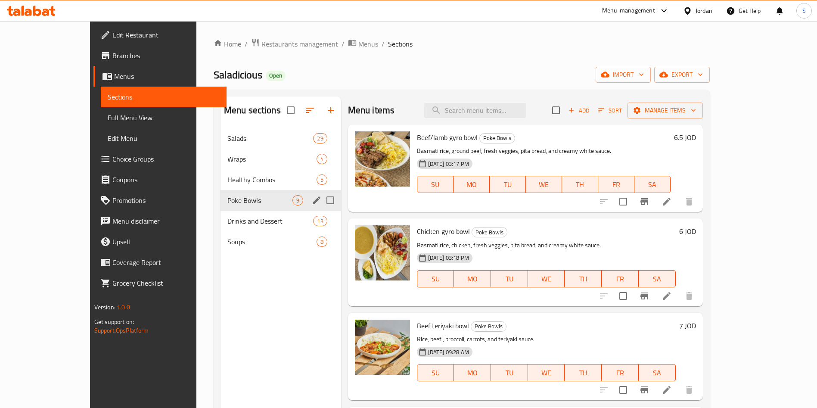
click at [221, 211] on div "Drinks and Dessert 13" at bounding box center [281, 221] width 121 height 21
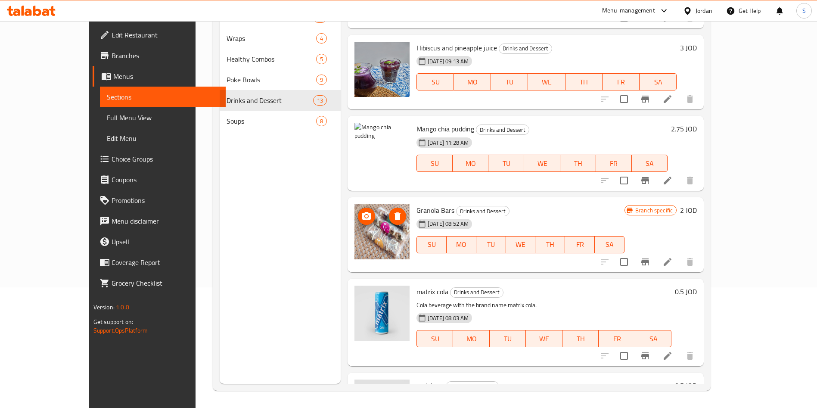
scroll to position [323, 0]
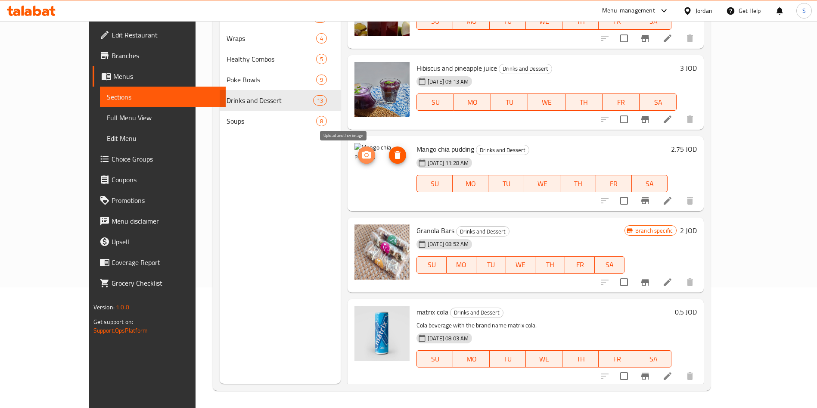
click at [358, 160] on button "upload picture" at bounding box center [366, 154] width 17 height 17
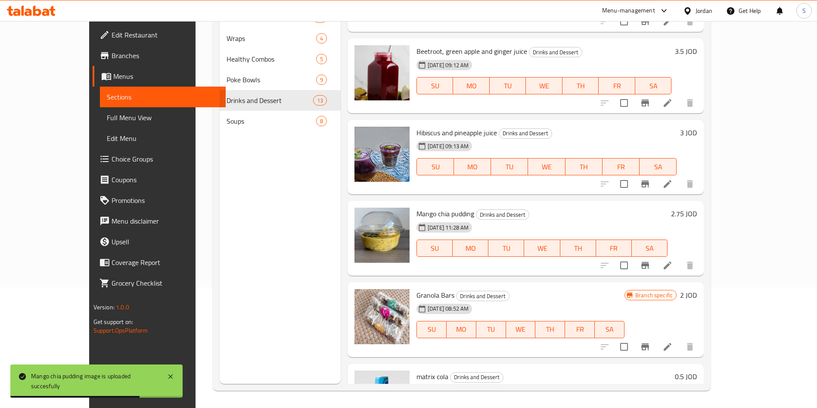
scroll to position [0, 0]
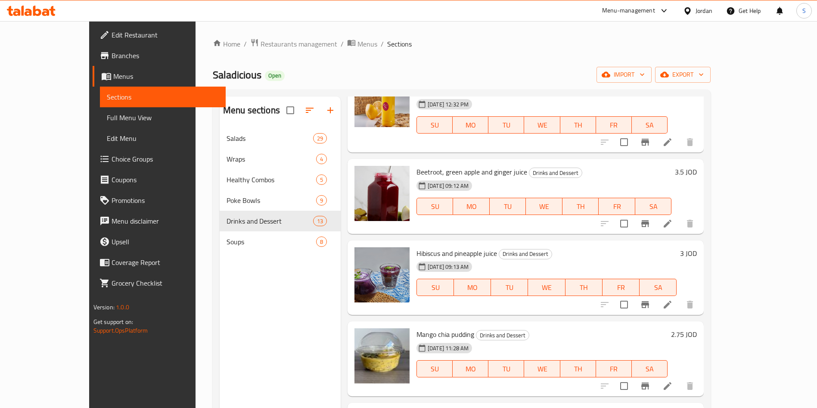
click at [255, 31] on div "Home / Restaurants management / Menus / Sections Saladicious Open import export…" at bounding box center [462, 275] width 533 height 508
click at [261, 48] on span "Restaurants management" at bounding box center [299, 44] width 77 height 10
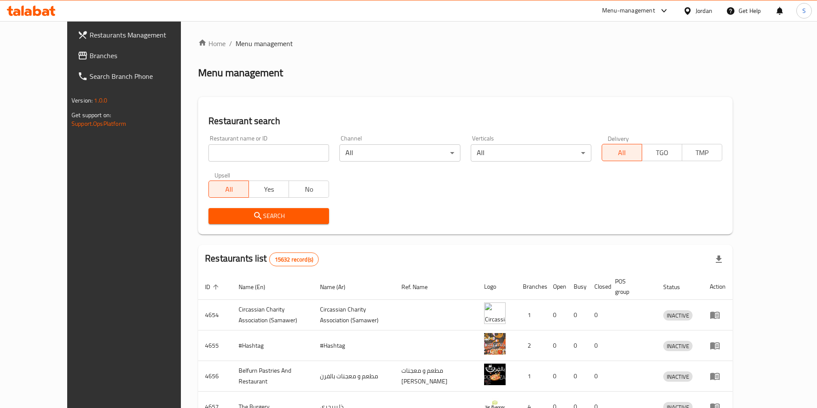
click at [248, 135] on div "Home / Menu management Menu management Restaurant search Restaurant name or ID …" at bounding box center [465, 336] width 535 height 597
click at [246, 147] on input "search" at bounding box center [269, 152] width 121 height 17
paste input "شركةسلمان عطار"
click at [253, 218] on icon "submit" at bounding box center [258, 216] width 10 height 10
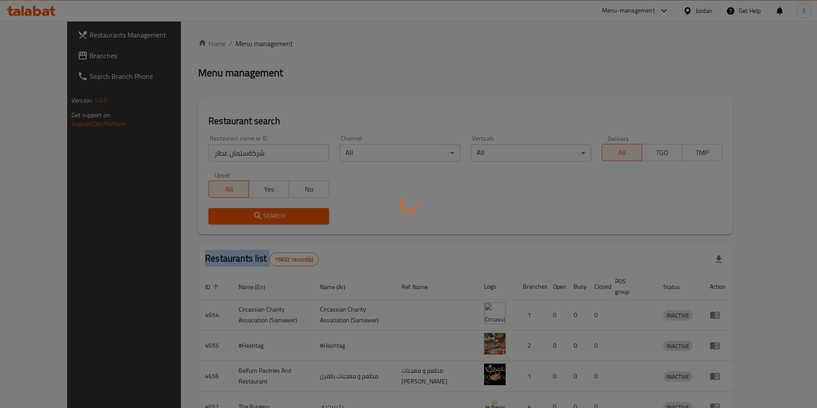
click at [222, 218] on div at bounding box center [408, 204] width 817 height 408
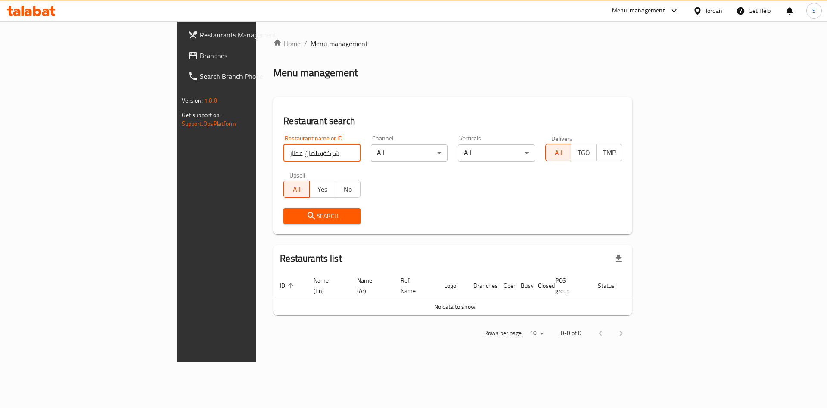
click at [283, 149] on input "شركةسلمان عطار" at bounding box center [321, 152] width 77 height 17
drag, startPoint x: 207, startPoint y: 155, endPoint x: 281, endPoint y: 159, distance: 74.6
click at [283, 159] on input "شركةسلمان عطار" at bounding box center [321, 152] width 77 height 17
click at [290, 220] on span "Search" at bounding box center [321, 216] width 63 height 11
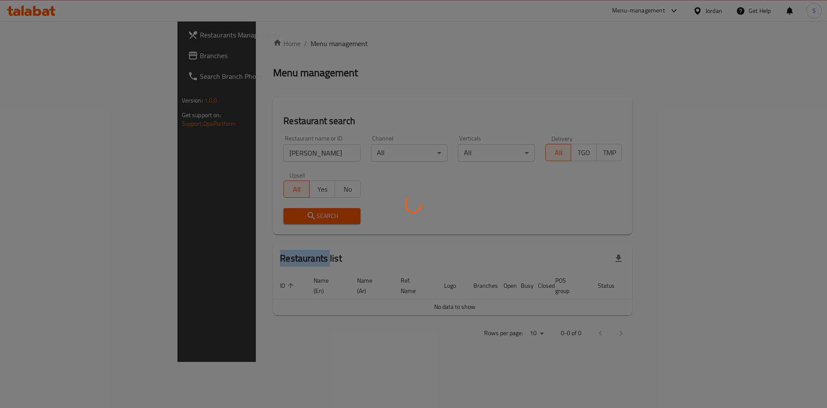
click at [237, 220] on div at bounding box center [413, 204] width 827 height 408
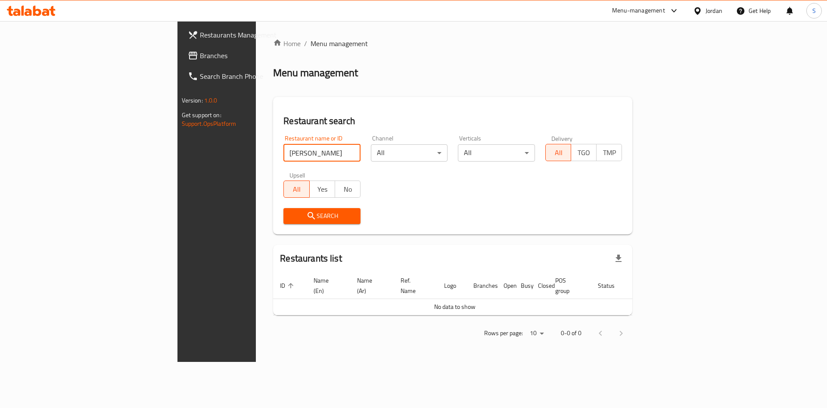
click at [283, 156] on input "سلمان عطار" at bounding box center [321, 152] width 77 height 17
click at [283, 147] on input "s" at bounding box center [321, 152] width 77 height 17
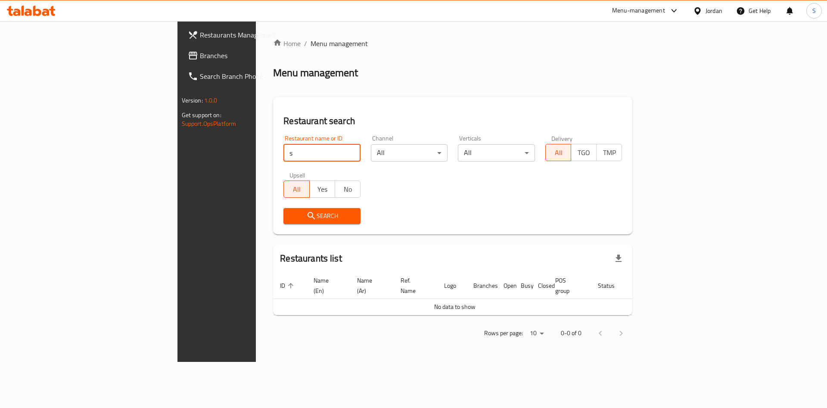
click at [283, 147] on input "s" at bounding box center [321, 152] width 77 height 17
type input "سدر وفخارة"
click at [278, 205] on div "Search" at bounding box center [321, 216] width 87 height 26
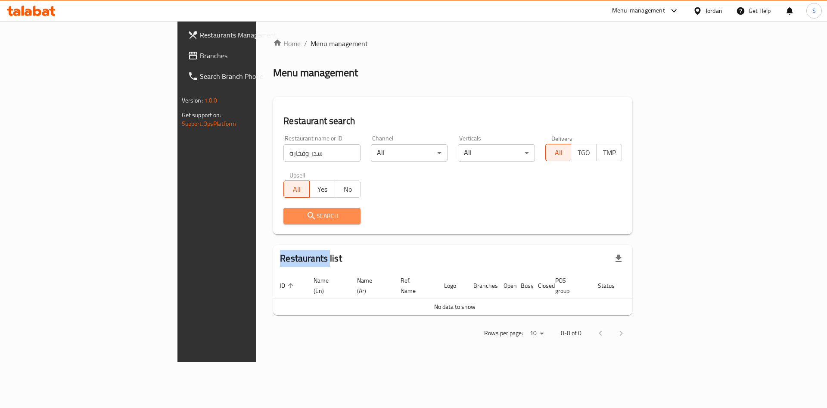
click at [290, 217] on span "Search" at bounding box center [321, 216] width 63 height 11
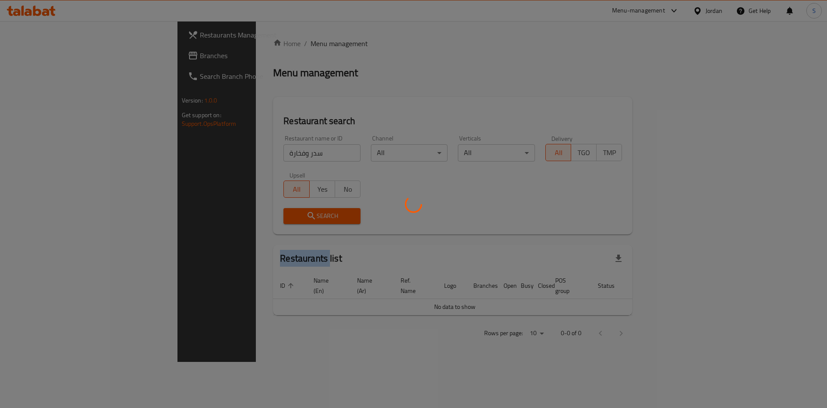
click at [242, 217] on div at bounding box center [413, 204] width 827 height 408
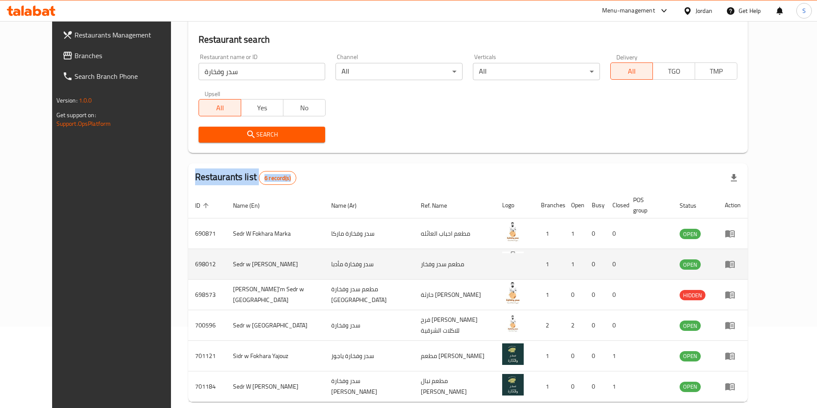
scroll to position [112, 0]
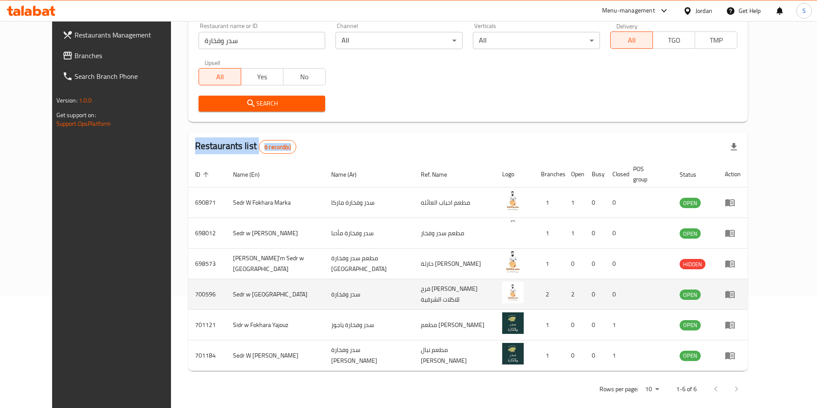
click at [734, 293] on icon "enhanced table" at bounding box center [732, 294] width 3 height 3
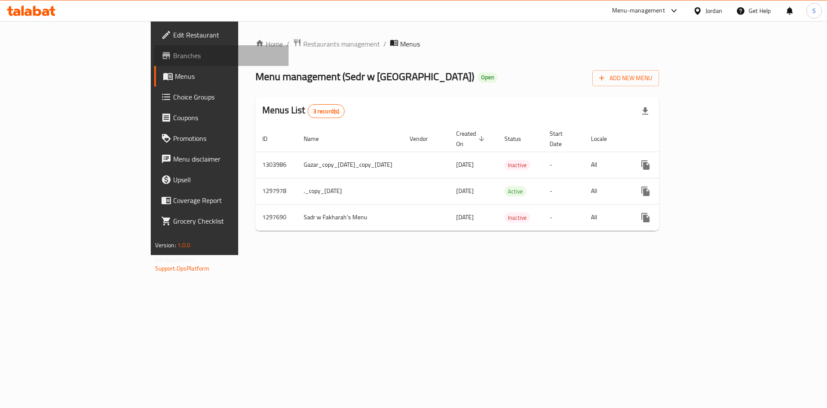
click at [154, 64] on link "Branches" at bounding box center [221, 55] width 135 height 21
